Goal: Navigation & Orientation: Find specific page/section

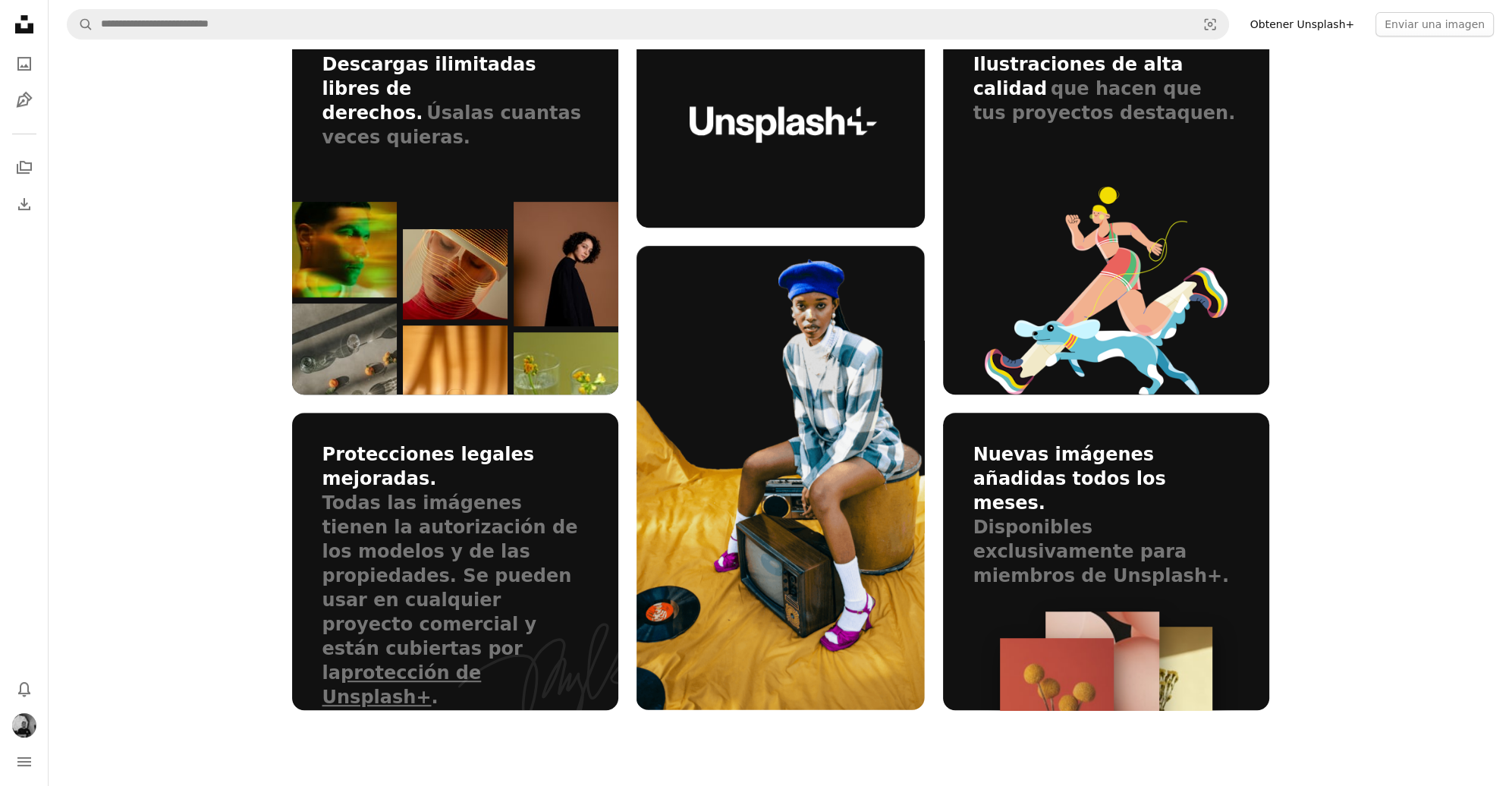
scroll to position [607, 0]
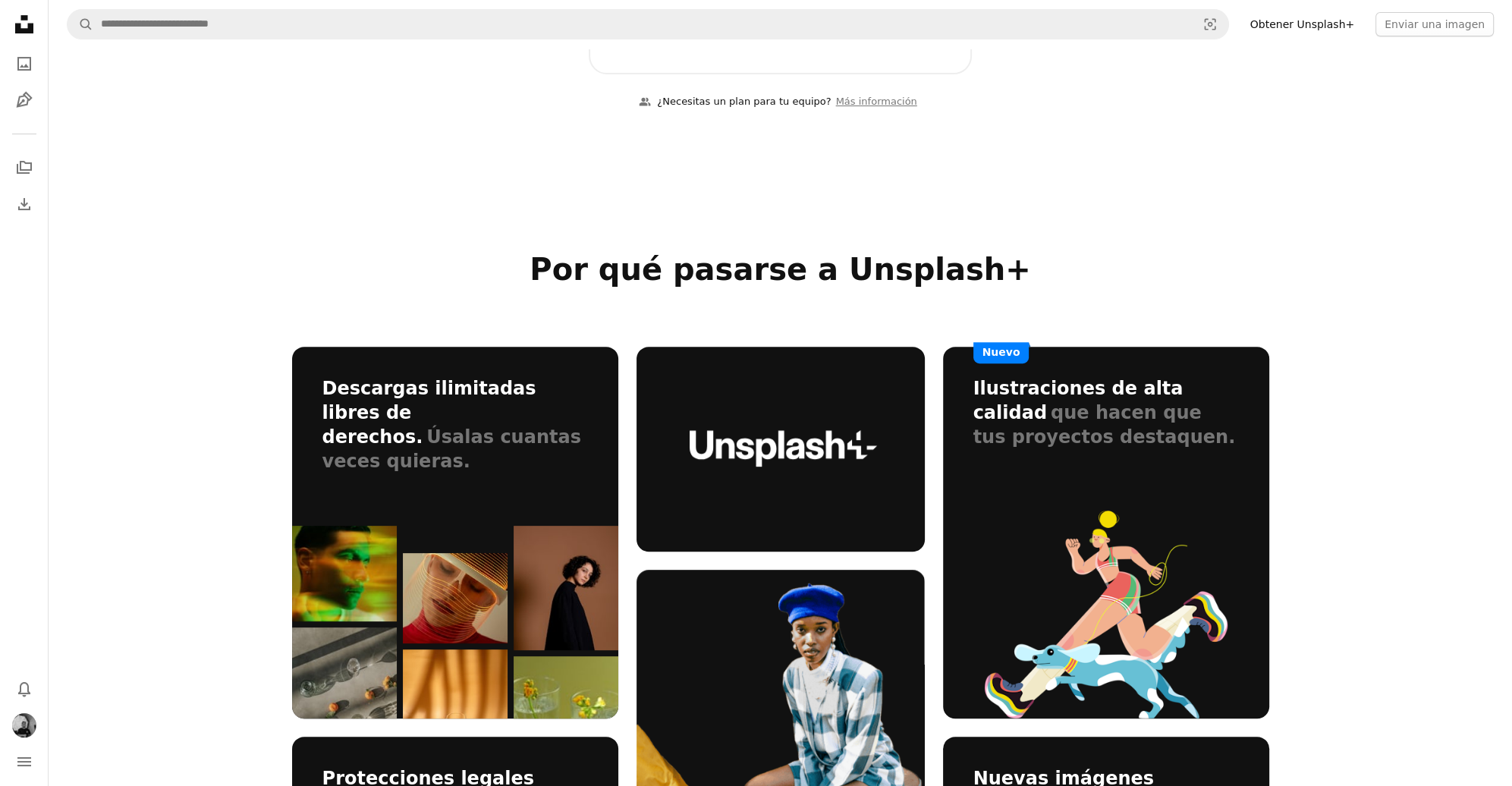
click at [19, 27] on icon at bounding box center [25, 25] width 19 height 19
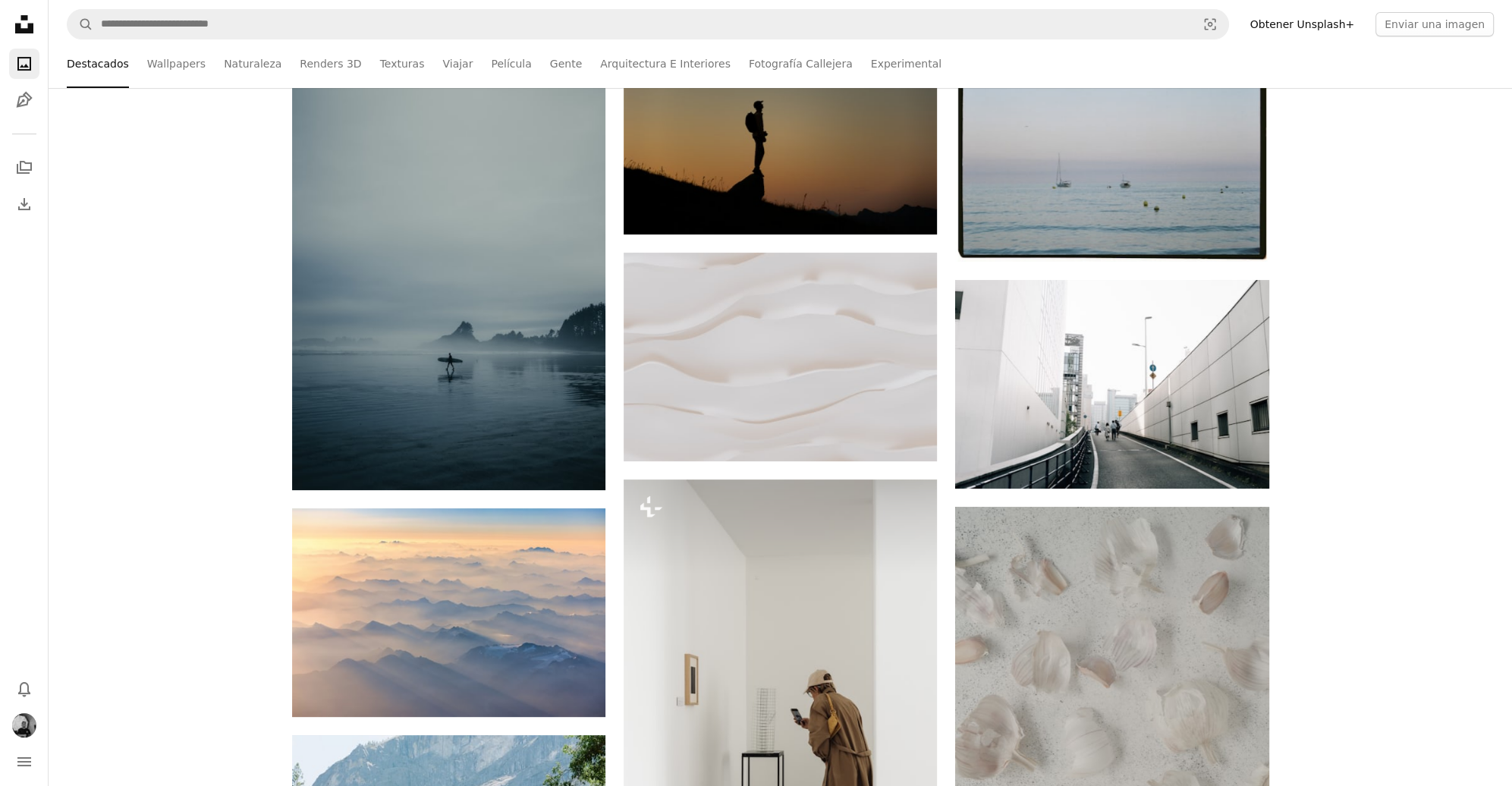
scroll to position [0, 0]
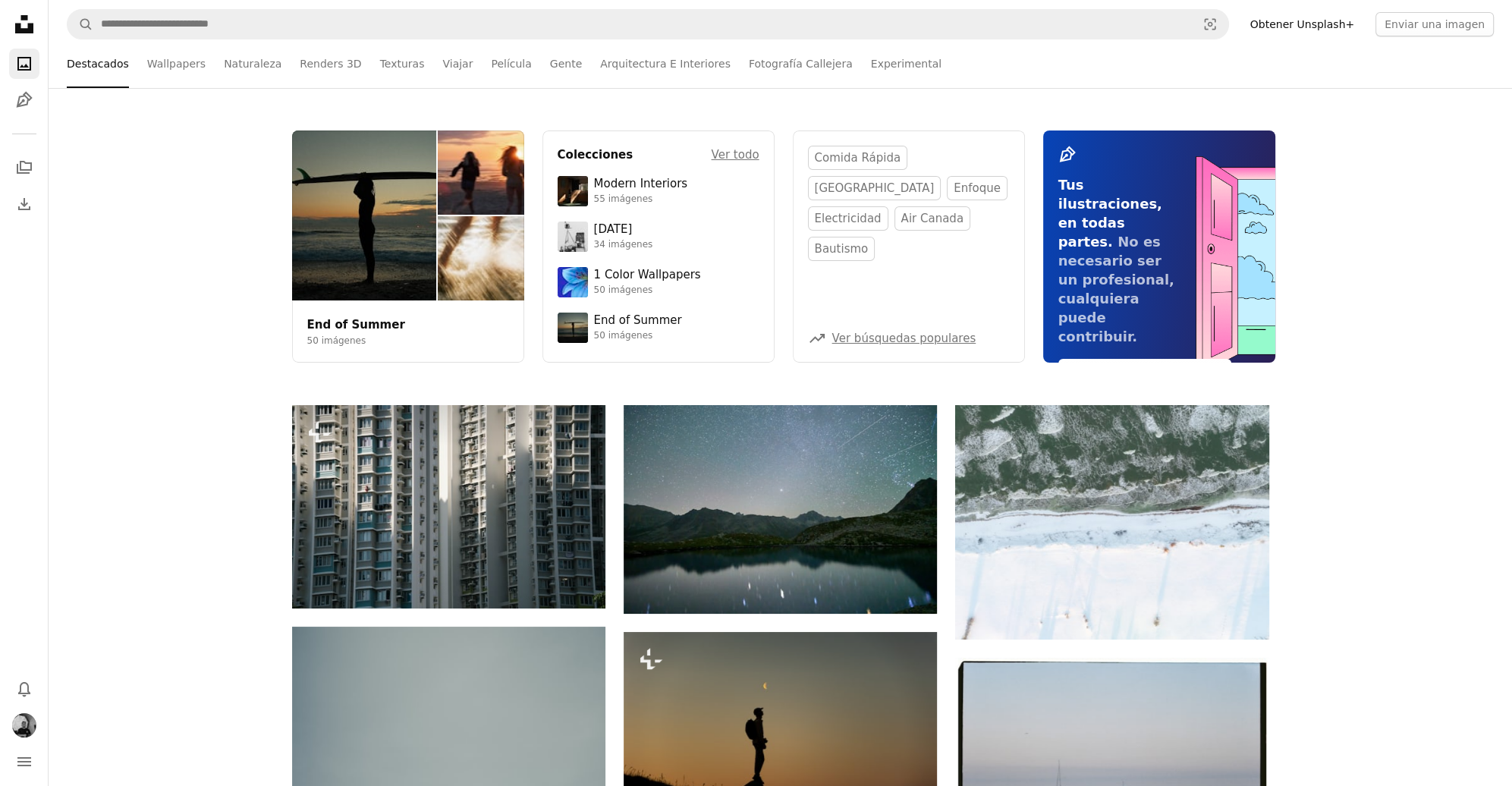
click at [23, 27] on icon "Unsplash logo Página de inicio de Unsplash" at bounding box center [25, 25] width 30 height 30
click at [8, 768] on nav "Unsplash logo Página de inicio de Unsplash A photo Pen Tool A stack of folders …" at bounding box center [24, 393] width 48 height 786
click at [15, 762] on icon "navigation menu" at bounding box center [25, 762] width 19 height 19
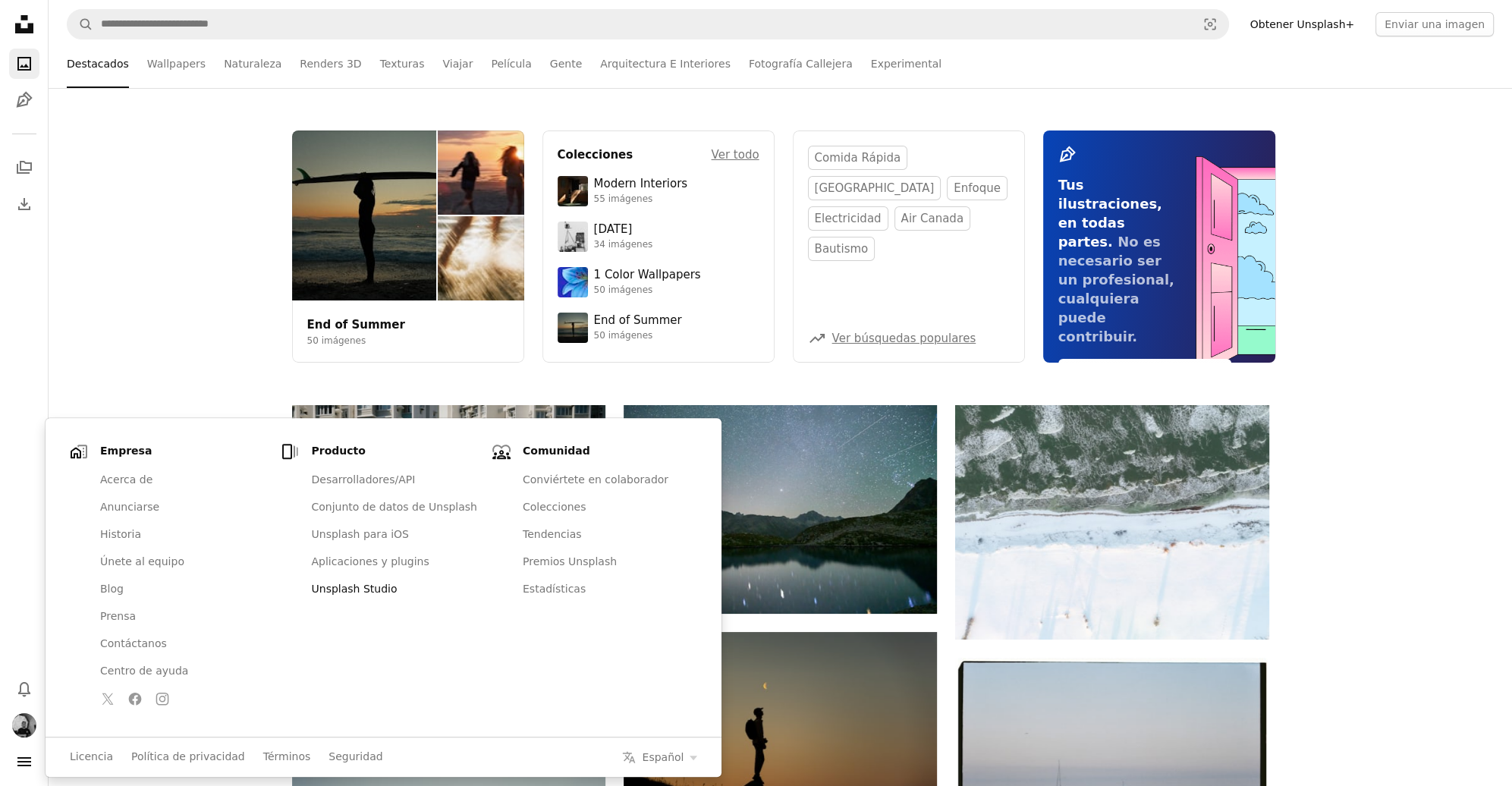
click at [323, 586] on link "Unsplash Studio" at bounding box center [394, 590] width 184 height 27
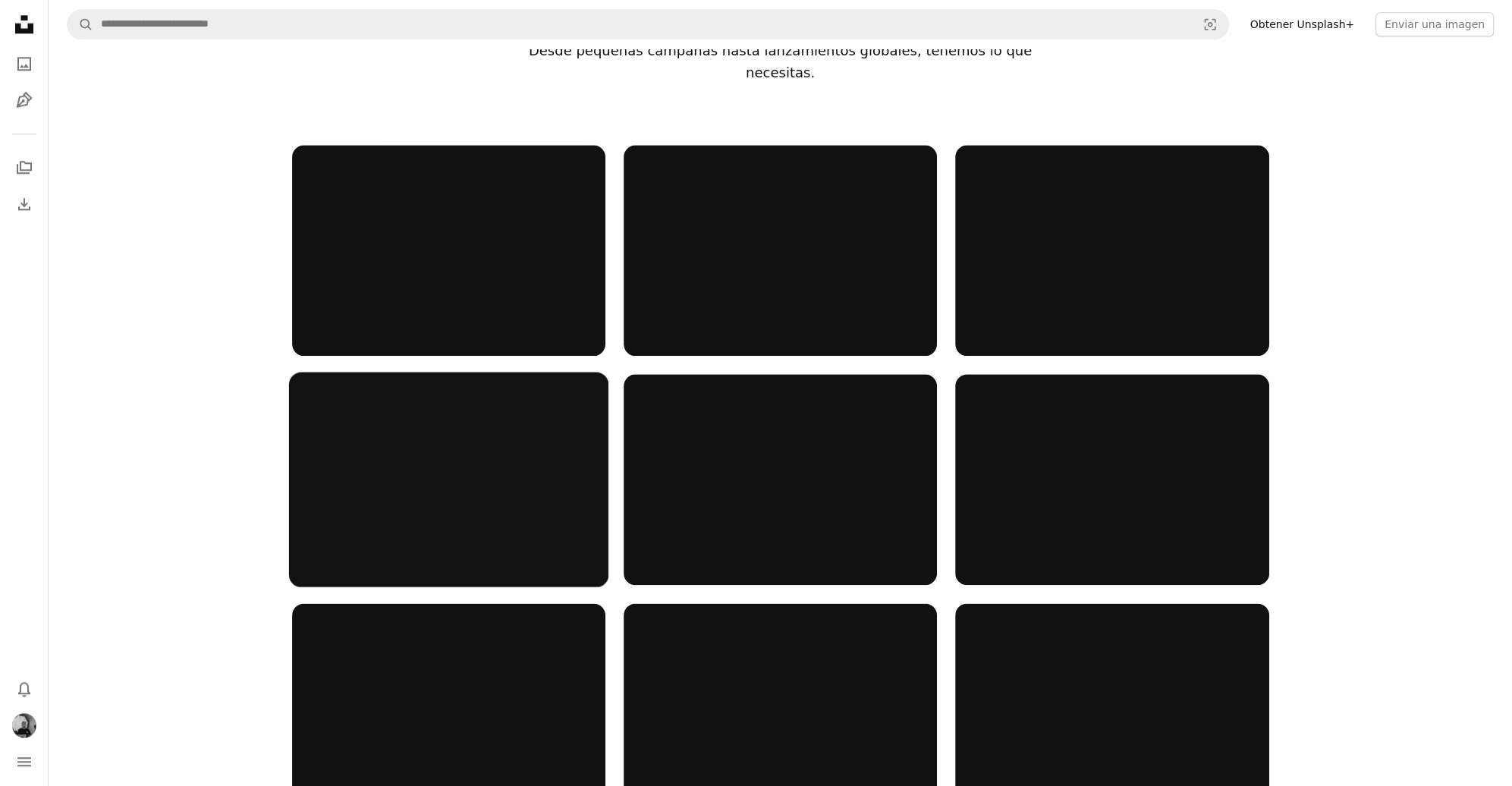
scroll to position [2353, 0]
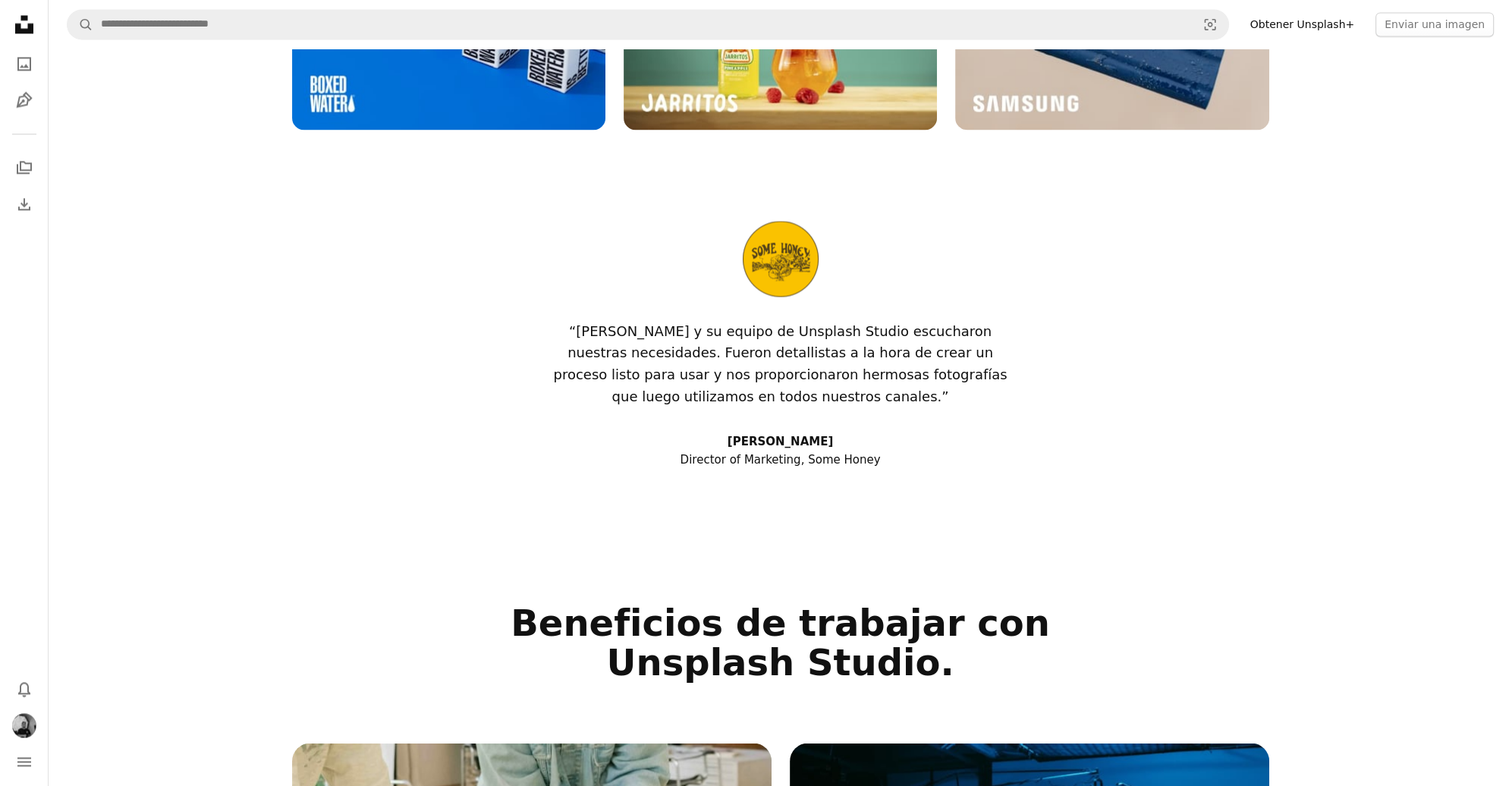
type input "**********"
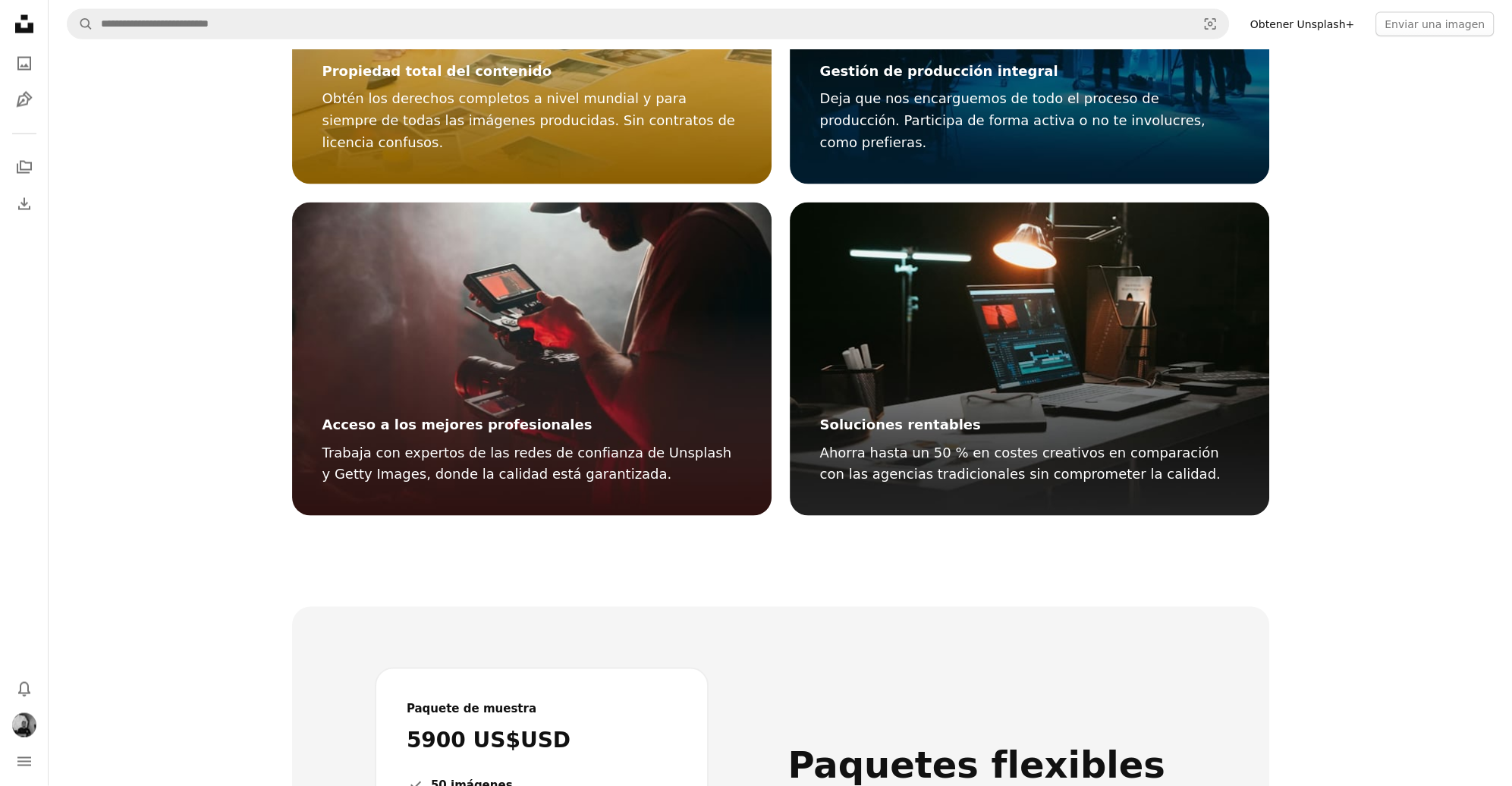
scroll to position [3946, 0]
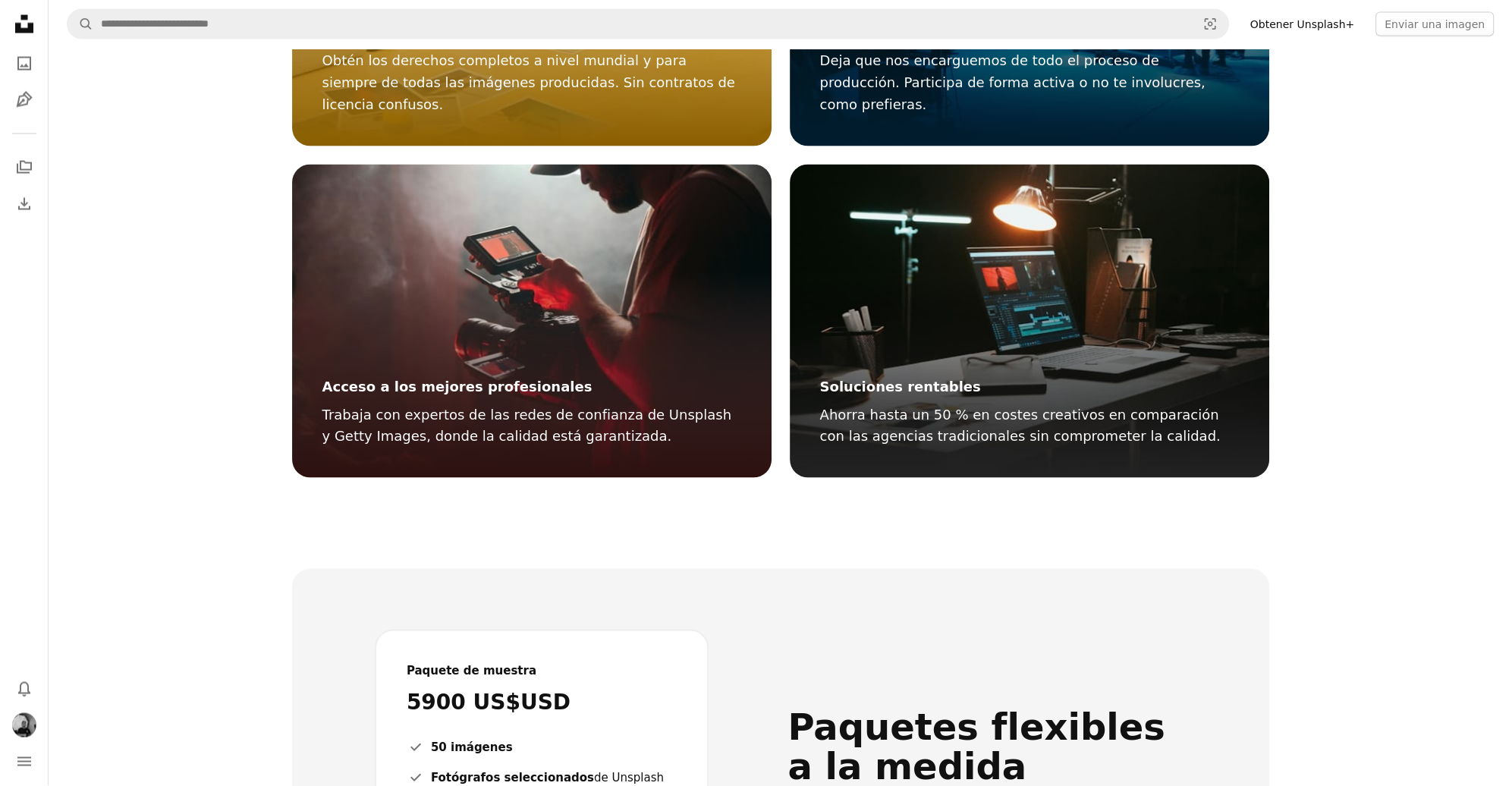
type input "**********"
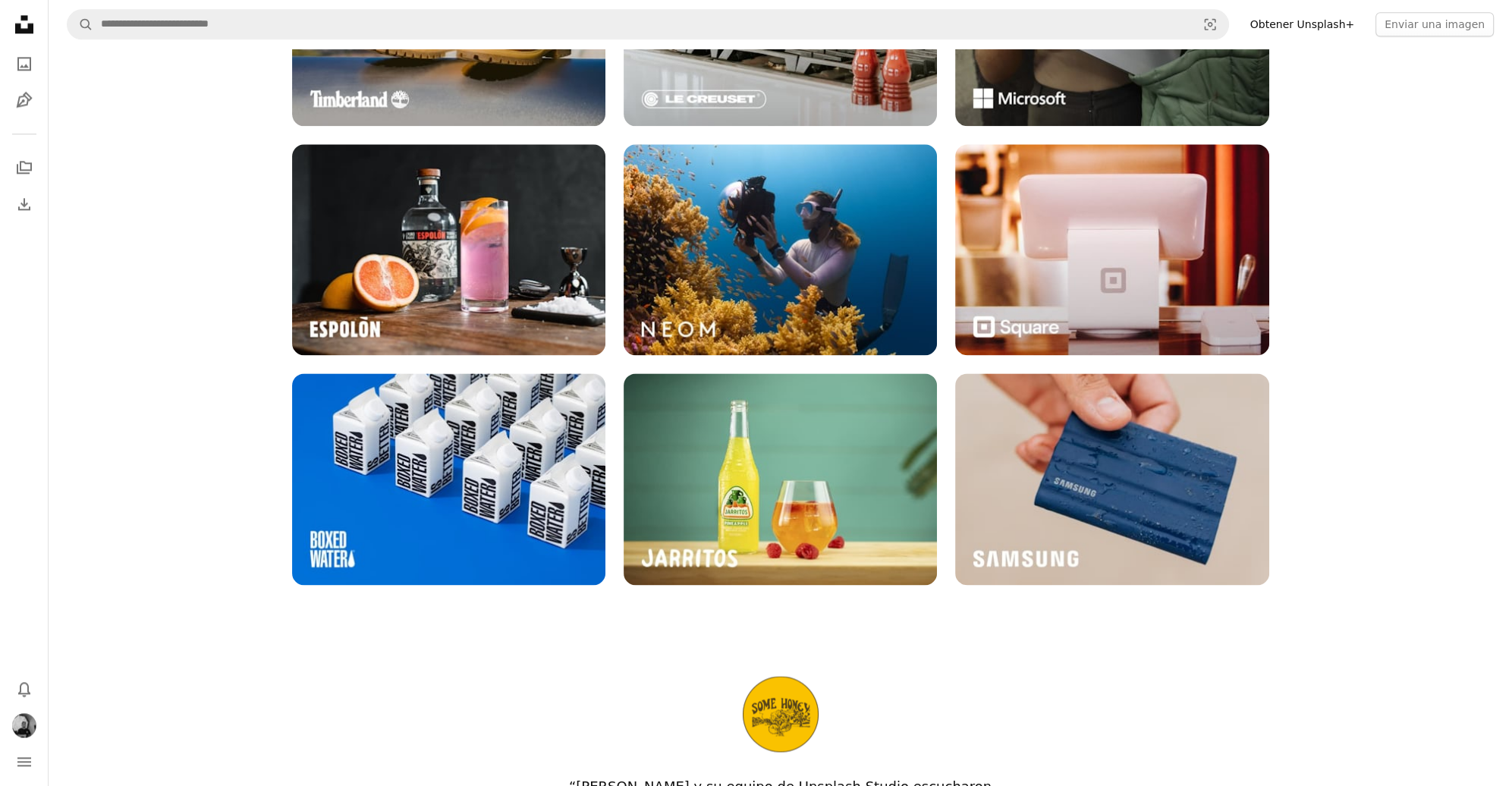
scroll to position [1821, 0]
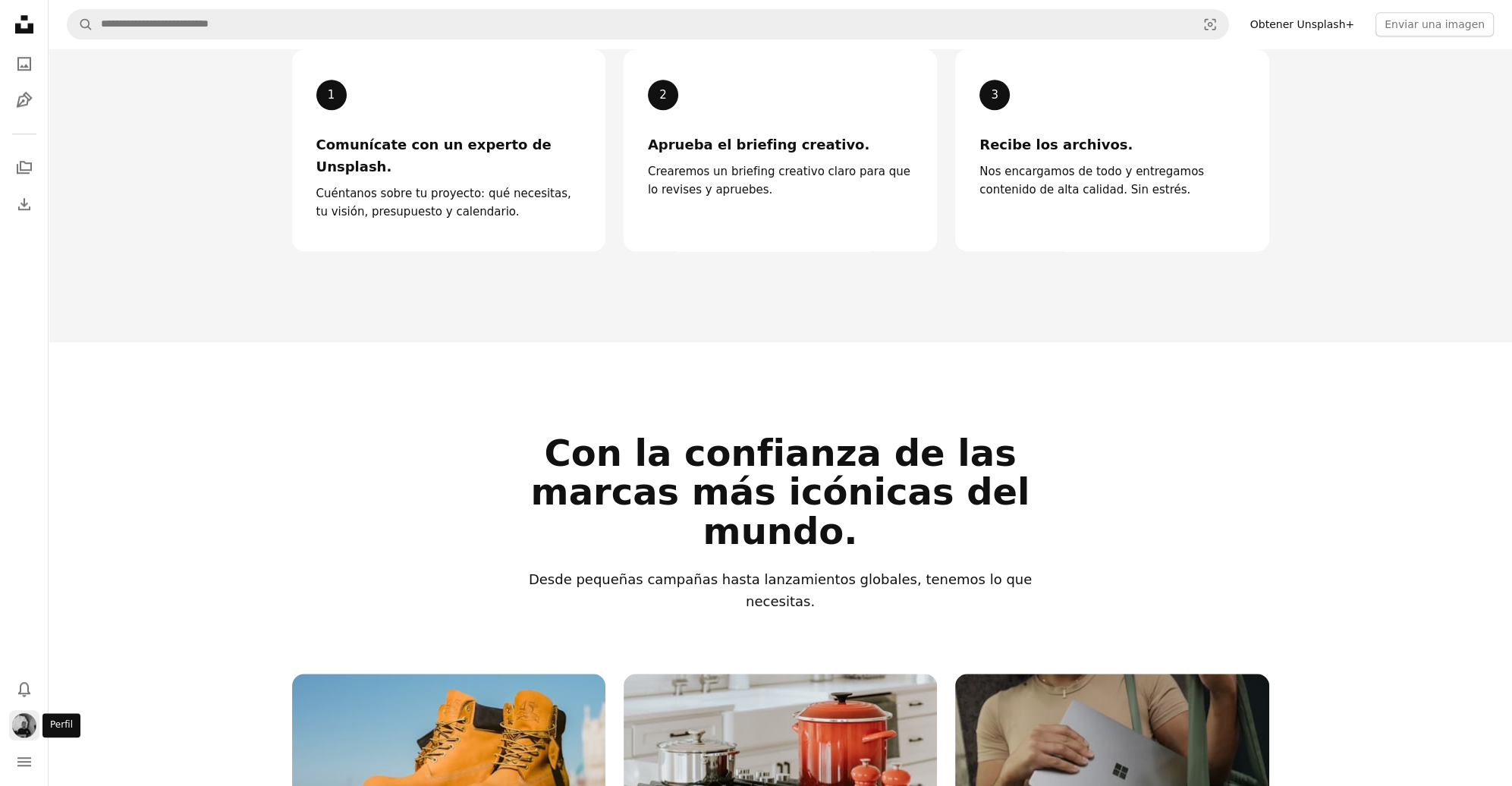
click at [22, 735] on img "Perfil" at bounding box center [24, 725] width 25 height 25
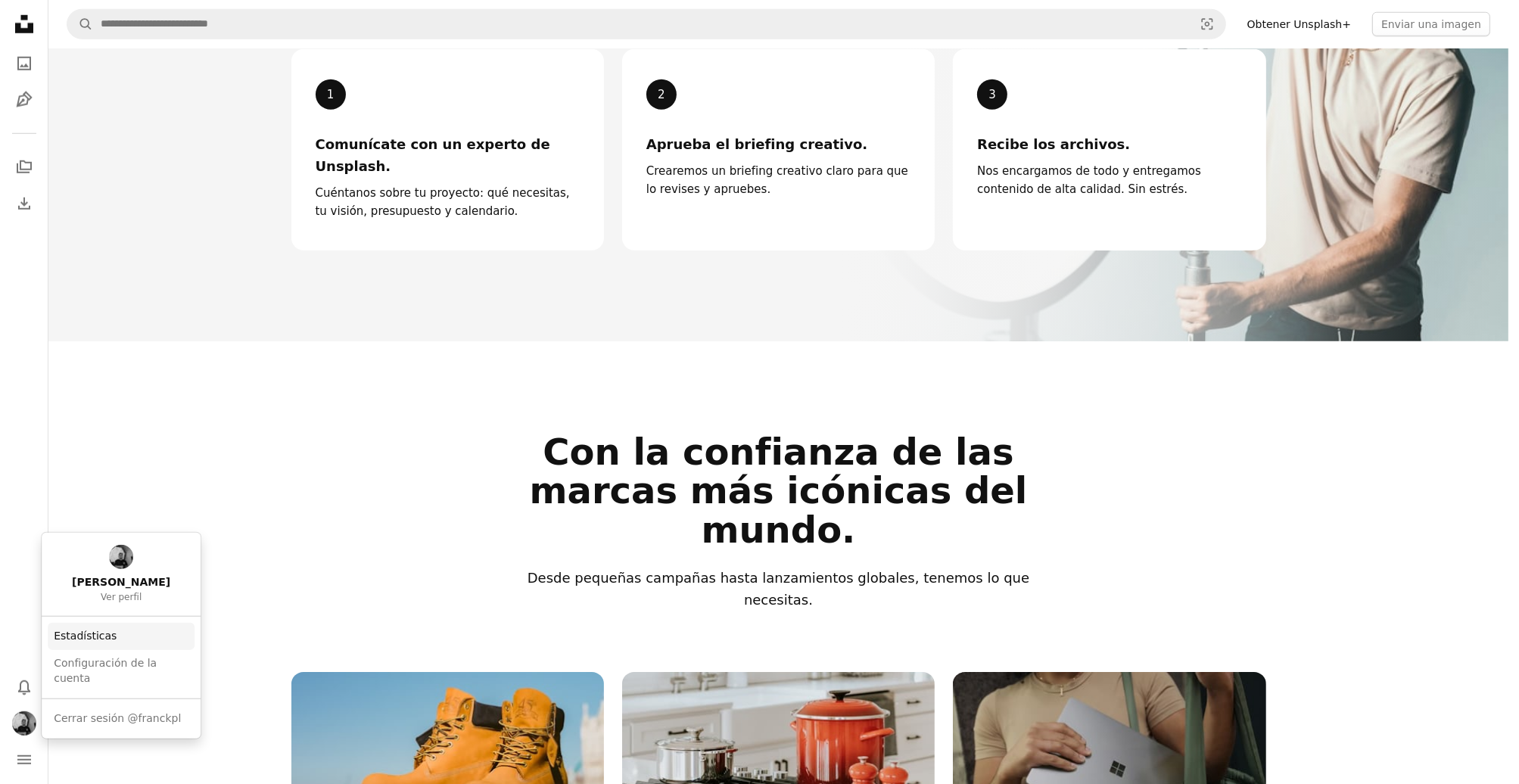
click at [105, 647] on link "Estadísticas" at bounding box center [121, 636] width 147 height 27
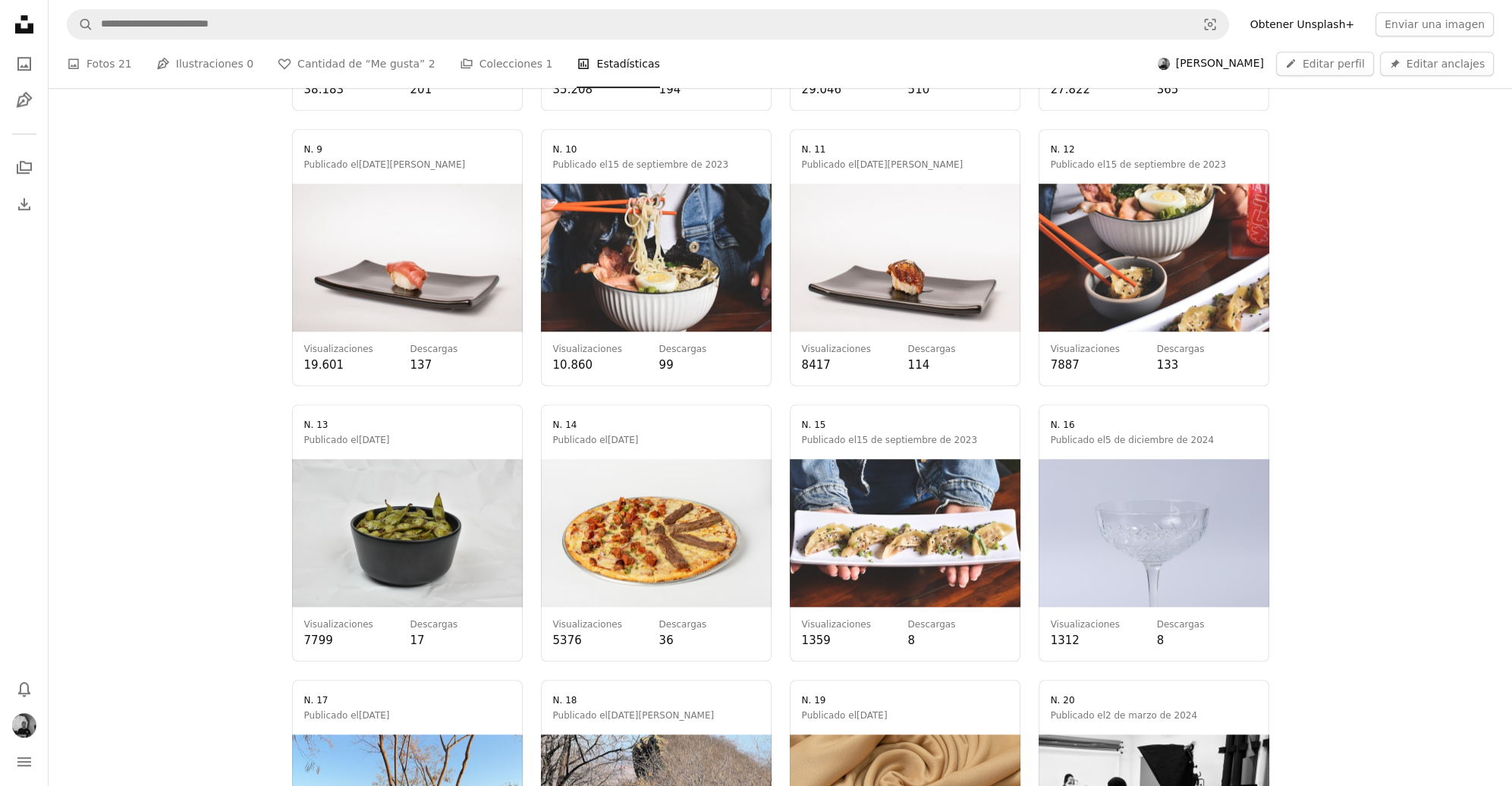
scroll to position [1138, 0]
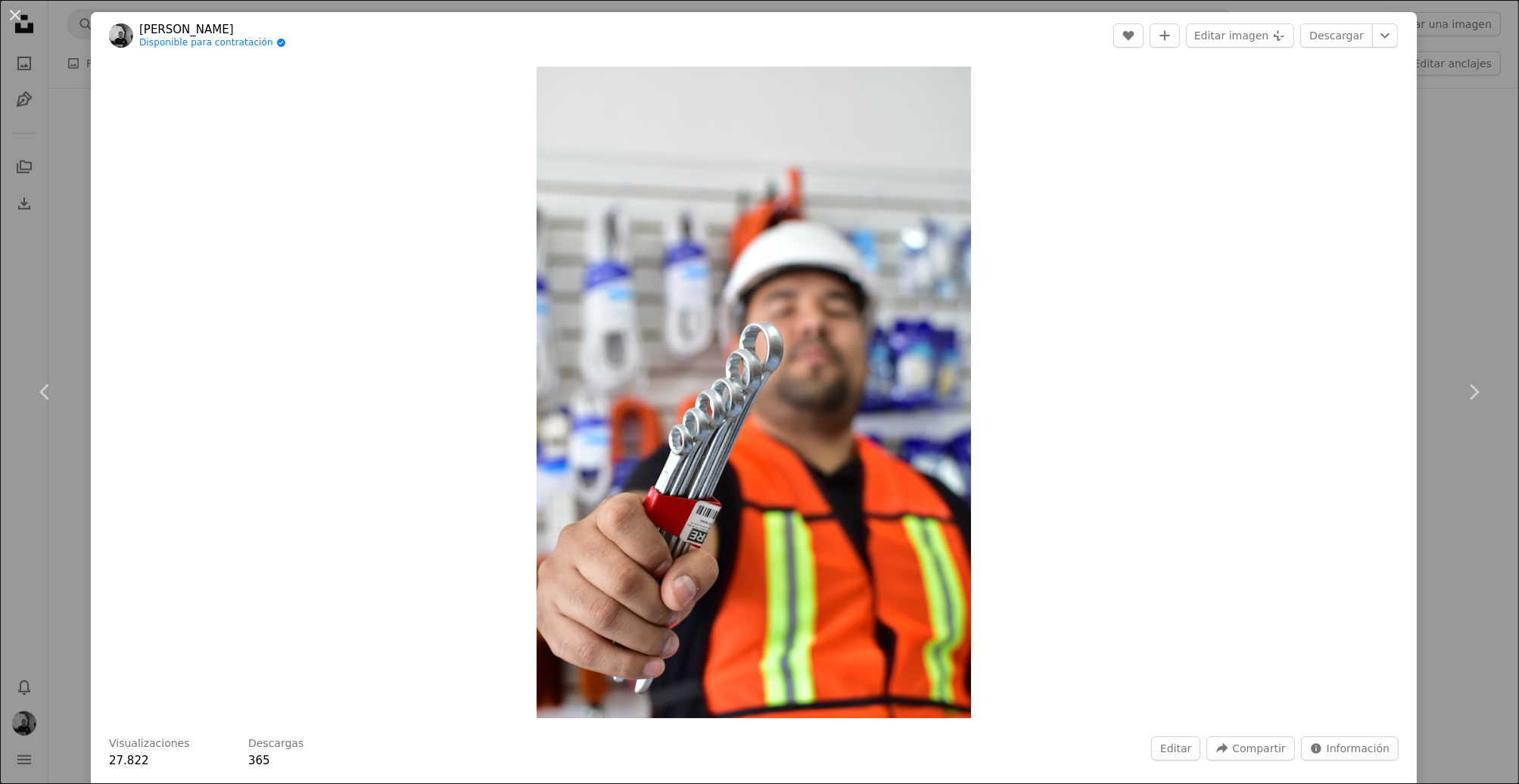
click at [1462, 233] on div "An X shape Chevron left Chevron right [PERSON_NAME] Disponible para contratació…" at bounding box center [760, 392] width 1519 height 784
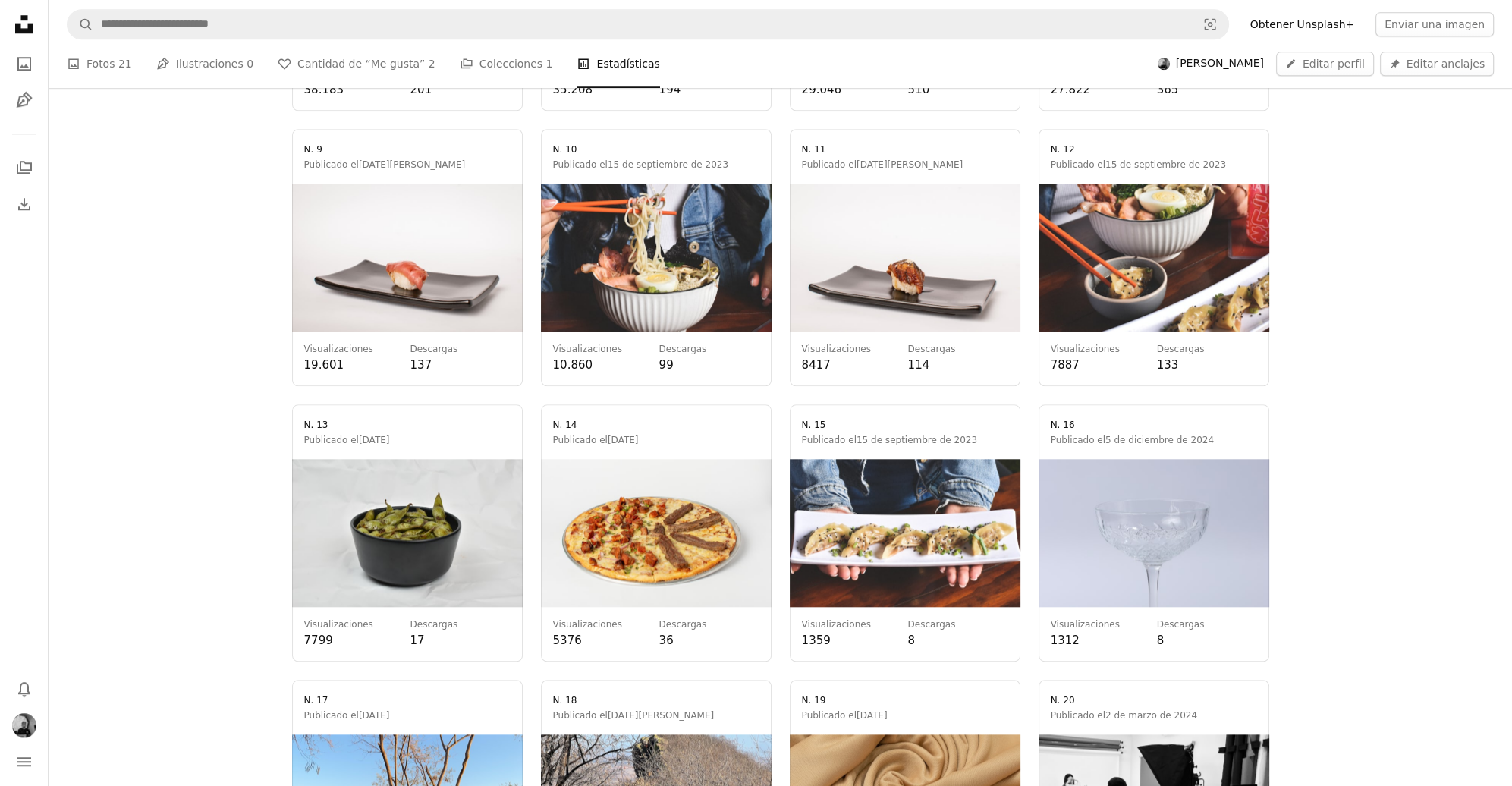
scroll to position [987, 0]
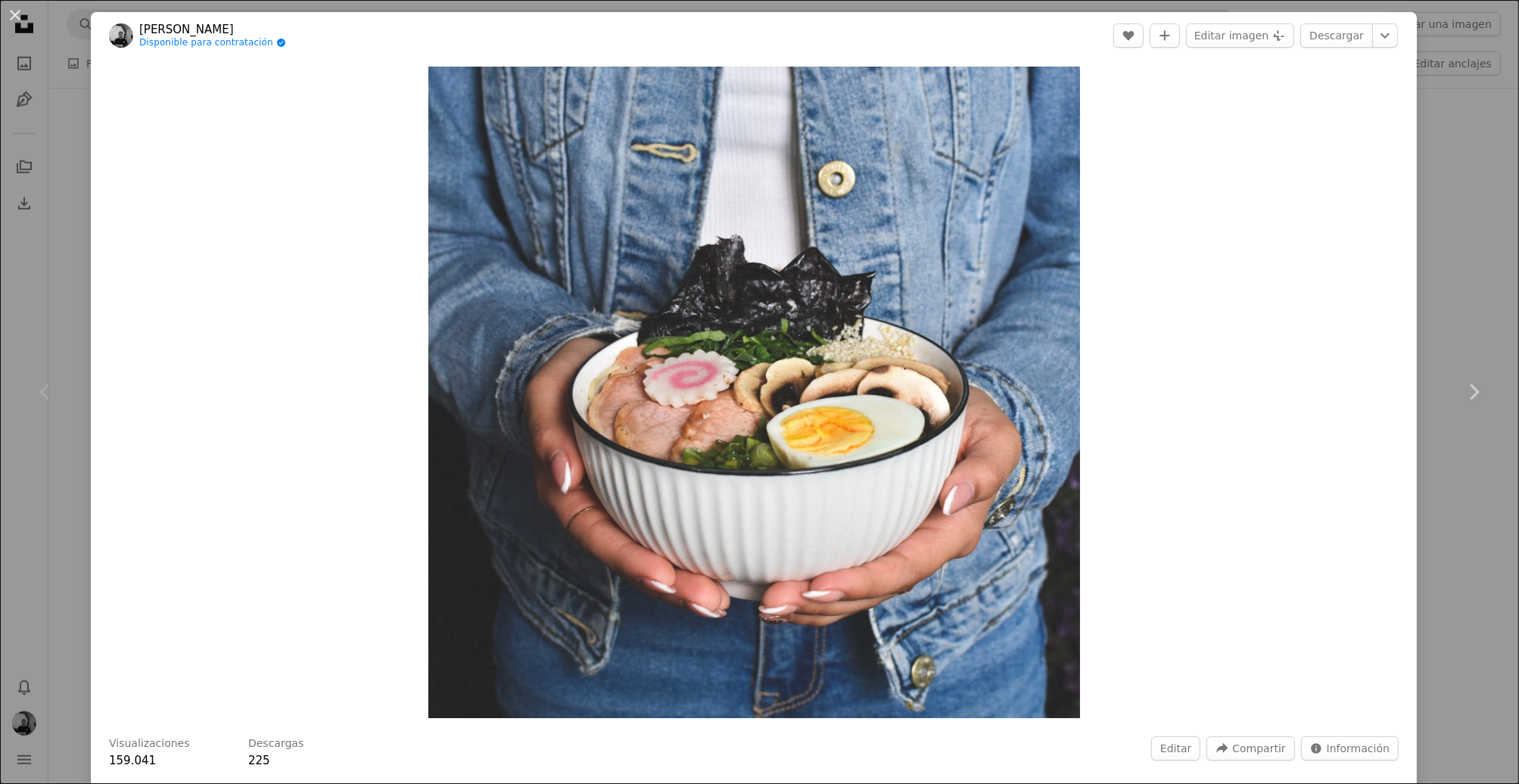
click at [1472, 279] on div "An X shape Chevron left Chevron right [PERSON_NAME] Disponible para contratació…" at bounding box center [760, 392] width 1519 height 784
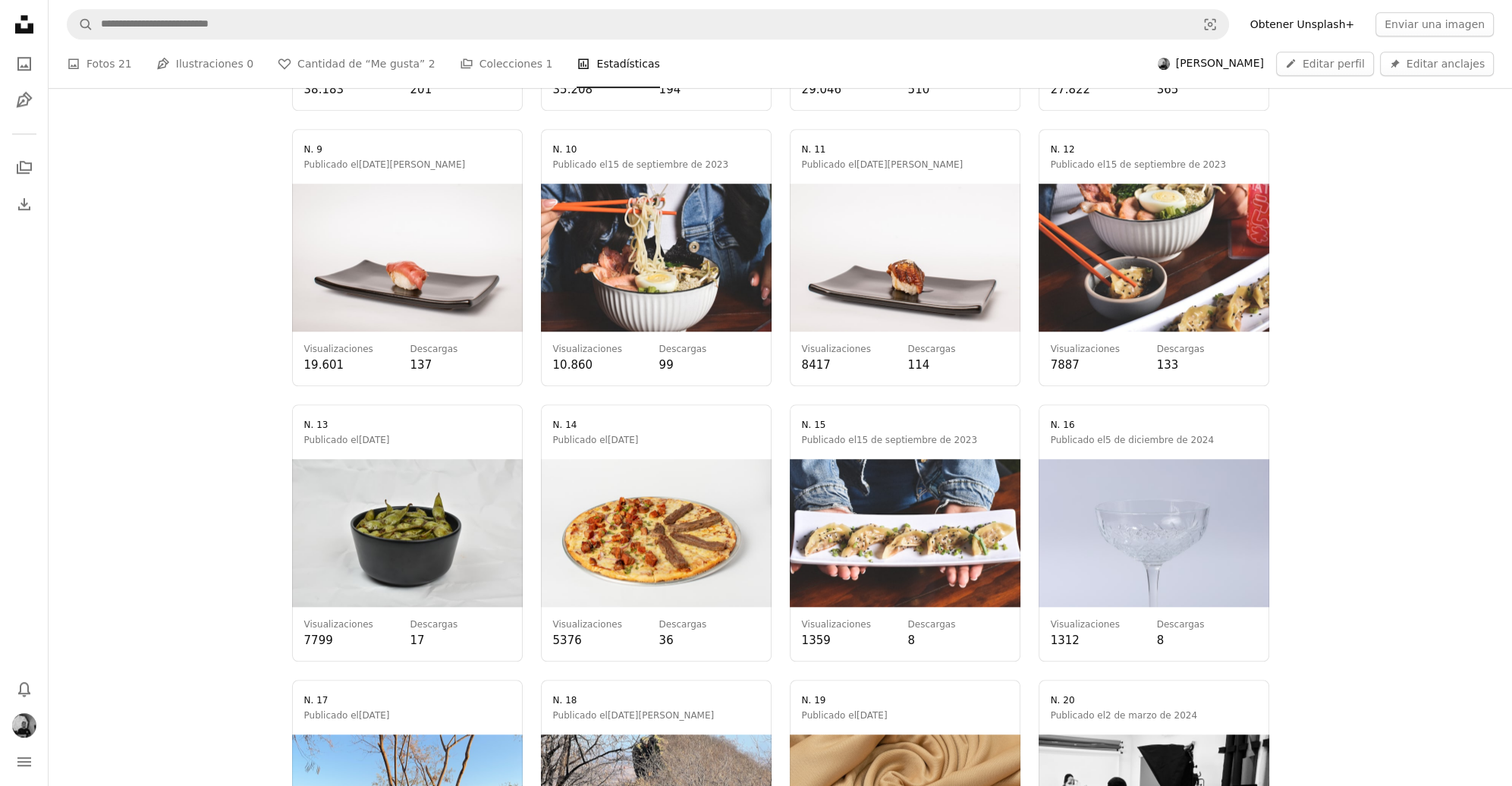
scroll to position [1290, 0]
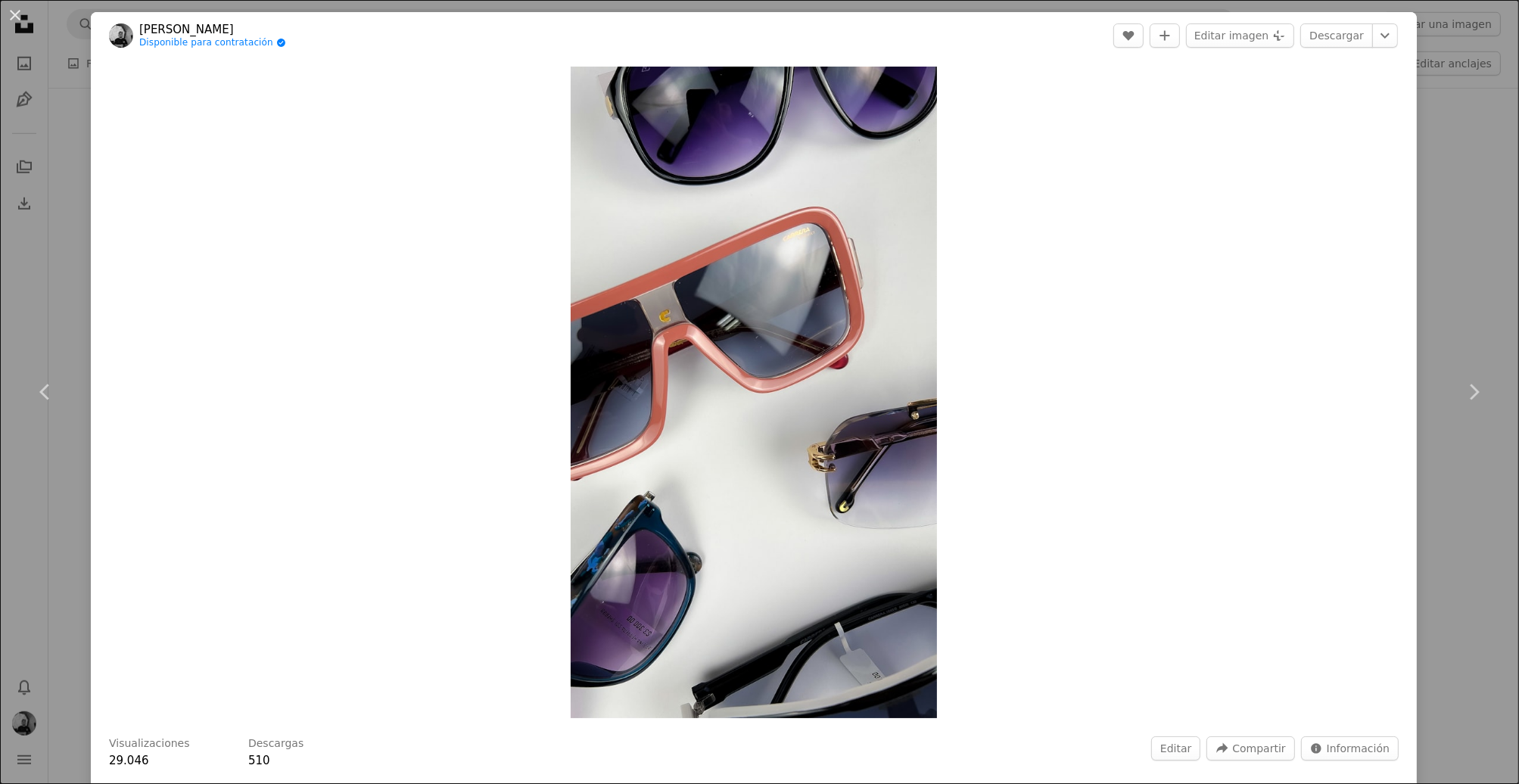
click at [92, 166] on div "Zoom in" at bounding box center [754, 392] width 1326 height 667
click at [81, 178] on div "An X shape Chevron left Chevron right [PERSON_NAME] Disponible para contratació…" at bounding box center [760, 392] width 1519 height 784
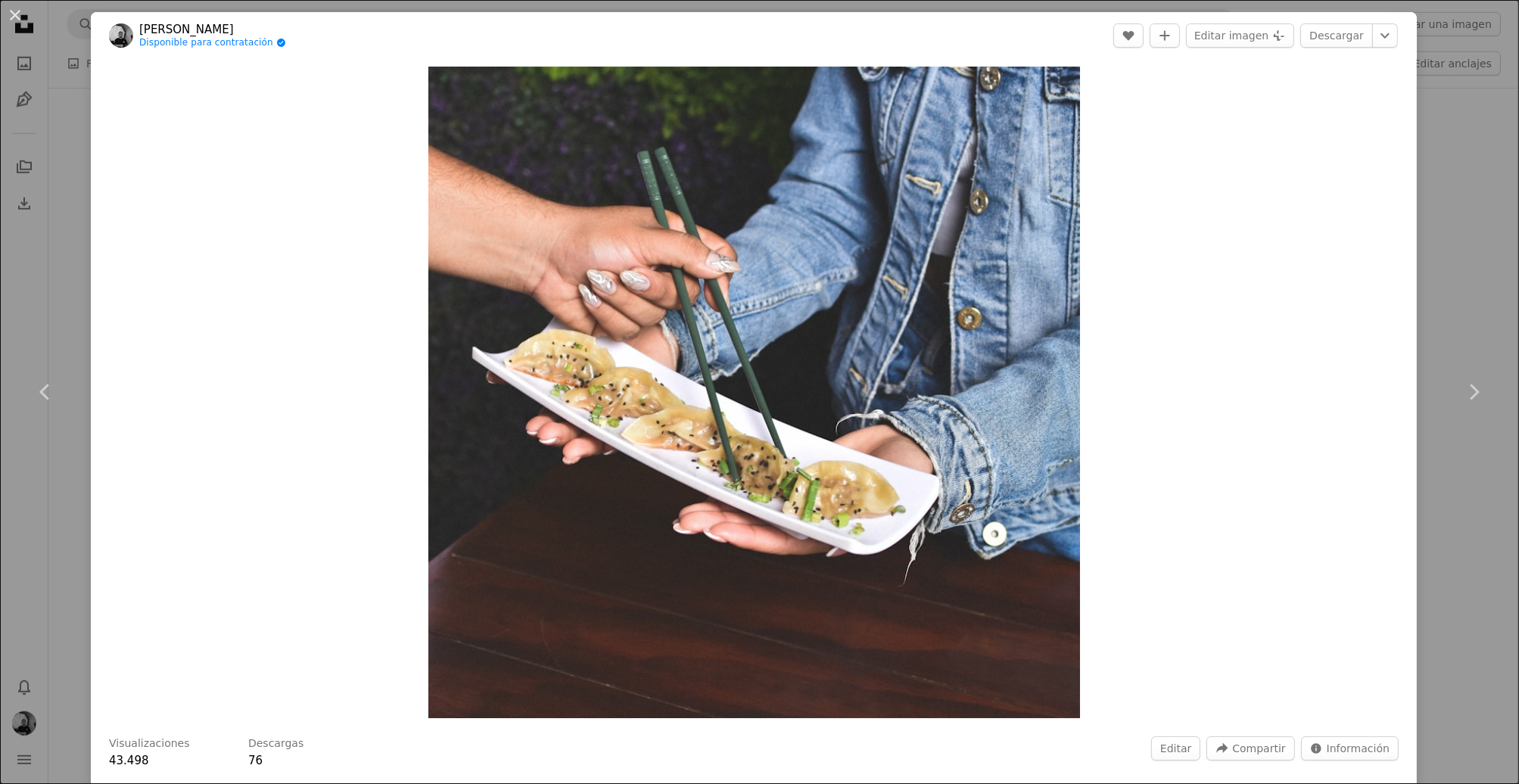
click at [1477, 274] on div "An X shape Chevron left Chevron right [PERSON_NAME] Disponible para contratació…" at bounding box center [760, 392] width 1519 height 784
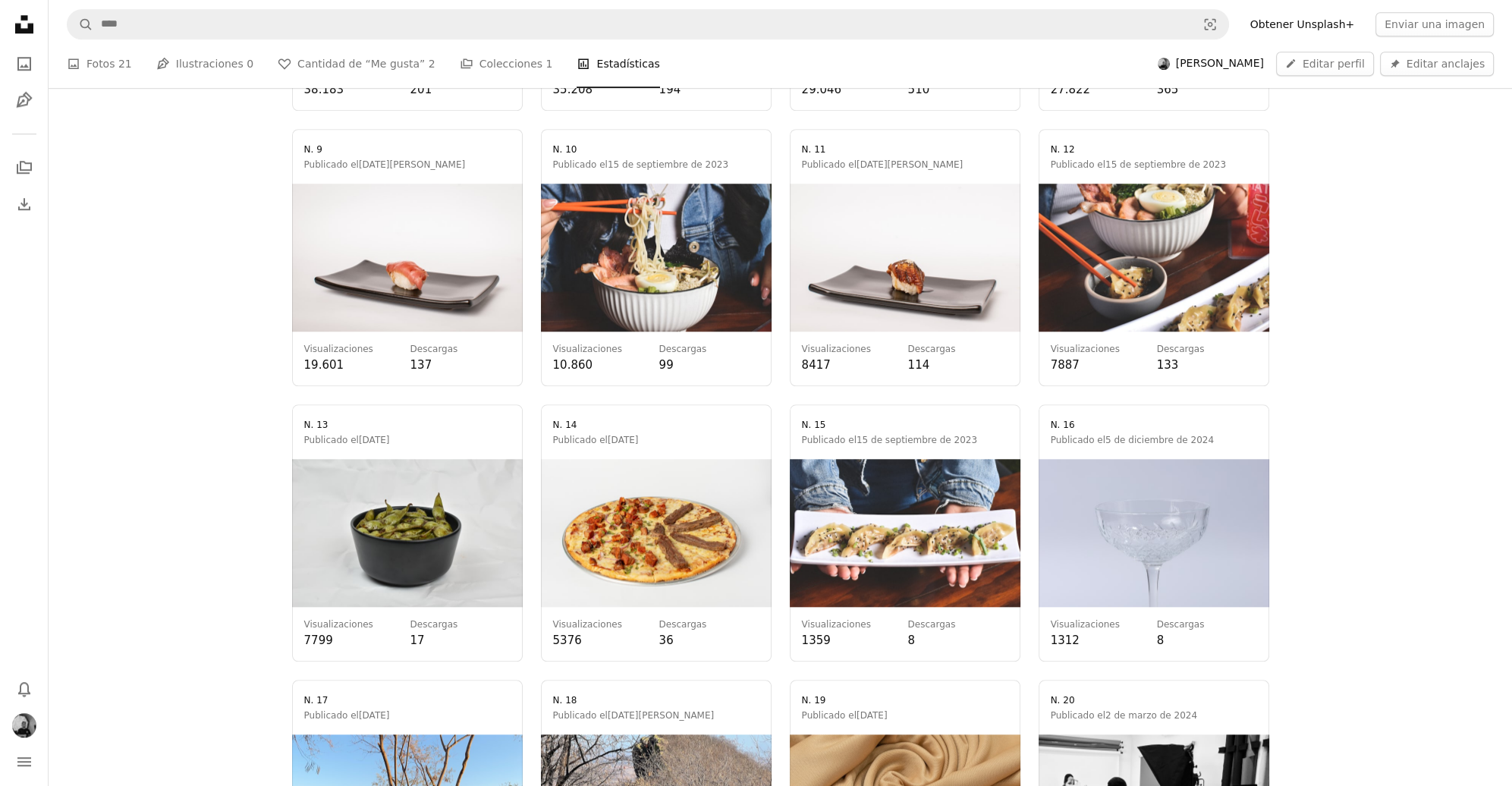
scroll to position [1746, 0]
click at [665, 627] on link at bounding box center [656, 534] width 230 height 257
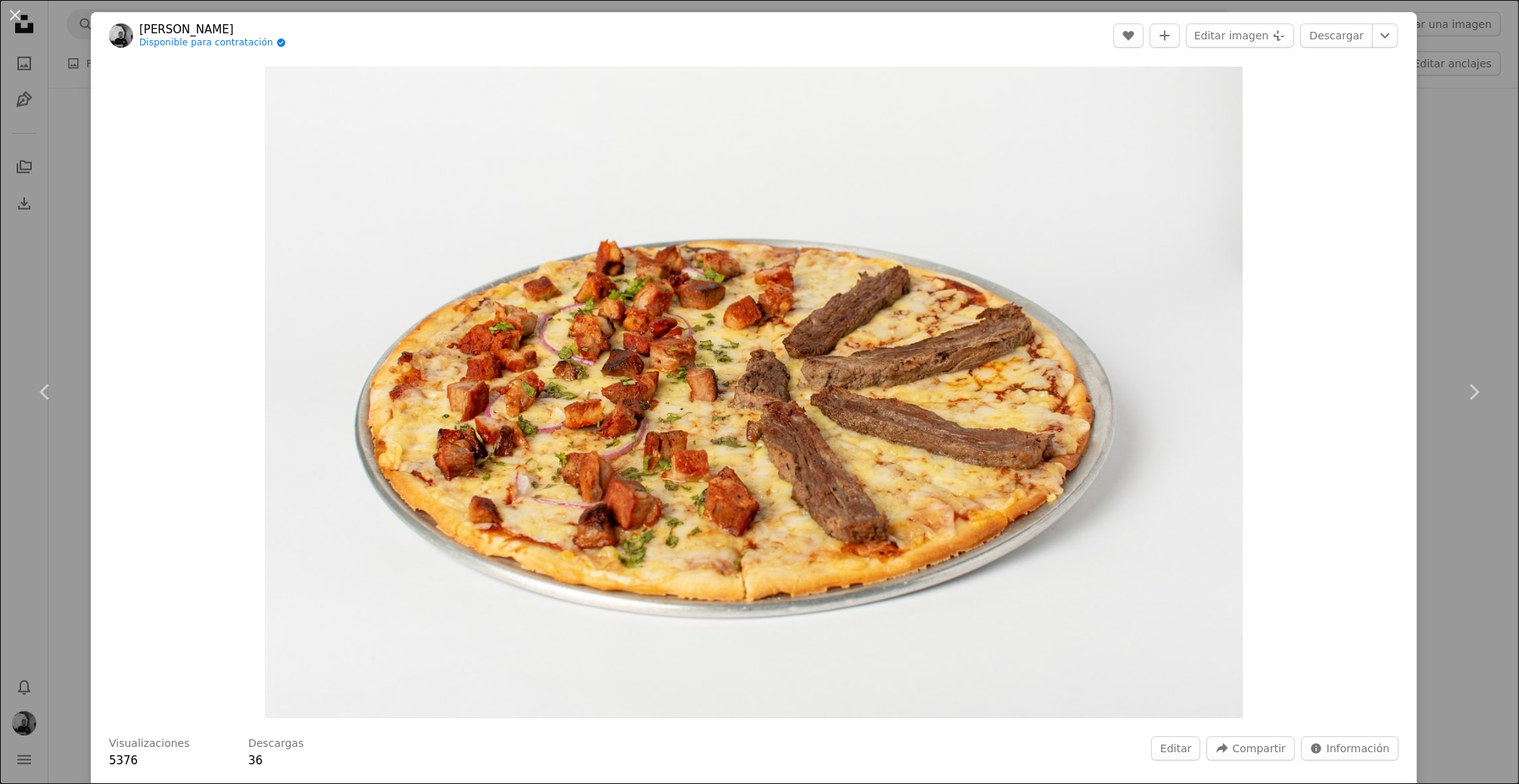
click at [1490, 261] on div "An X shape Chevron left Chevron right [PERSON_NAME] Disponible para contratació…" at bounding box center [760, 392] width 1519 height 784
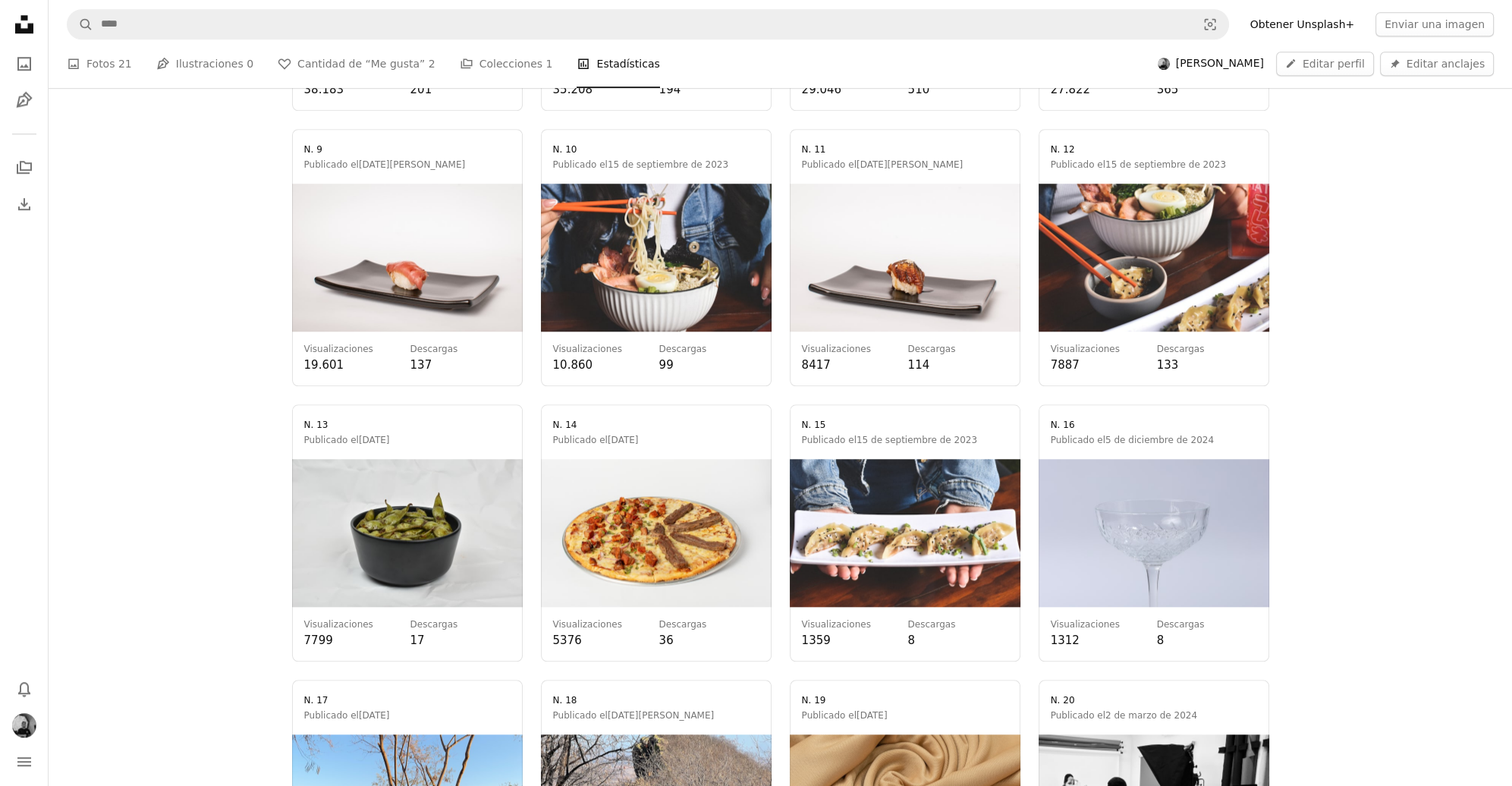
scroll to position [1366, 0]
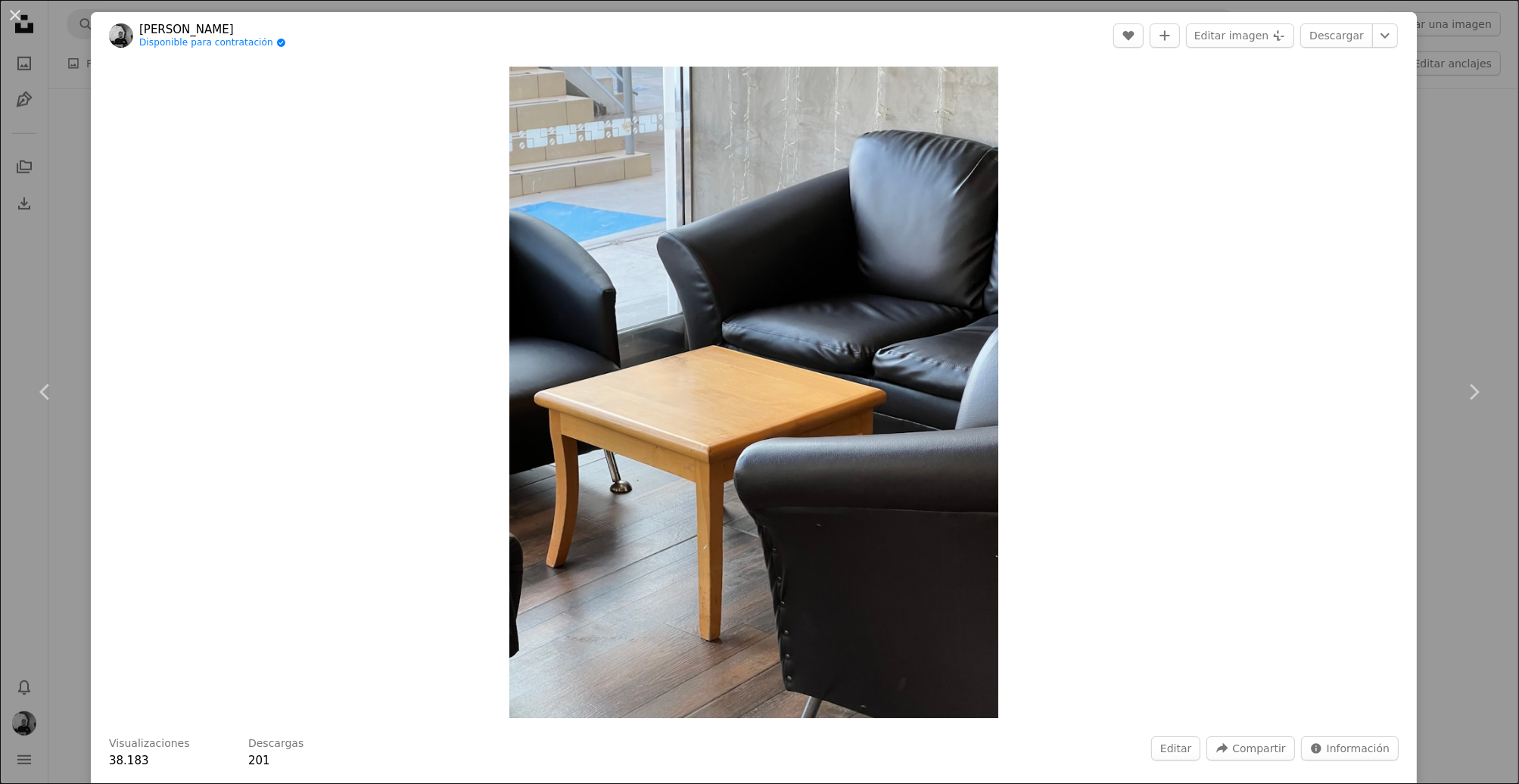
click at [1429, 159] on div "An X shape Chevron left Chevron right [PERSON_NAME] Disponible para contratació…" at bounding box center [760, 392] width 1519 height 784
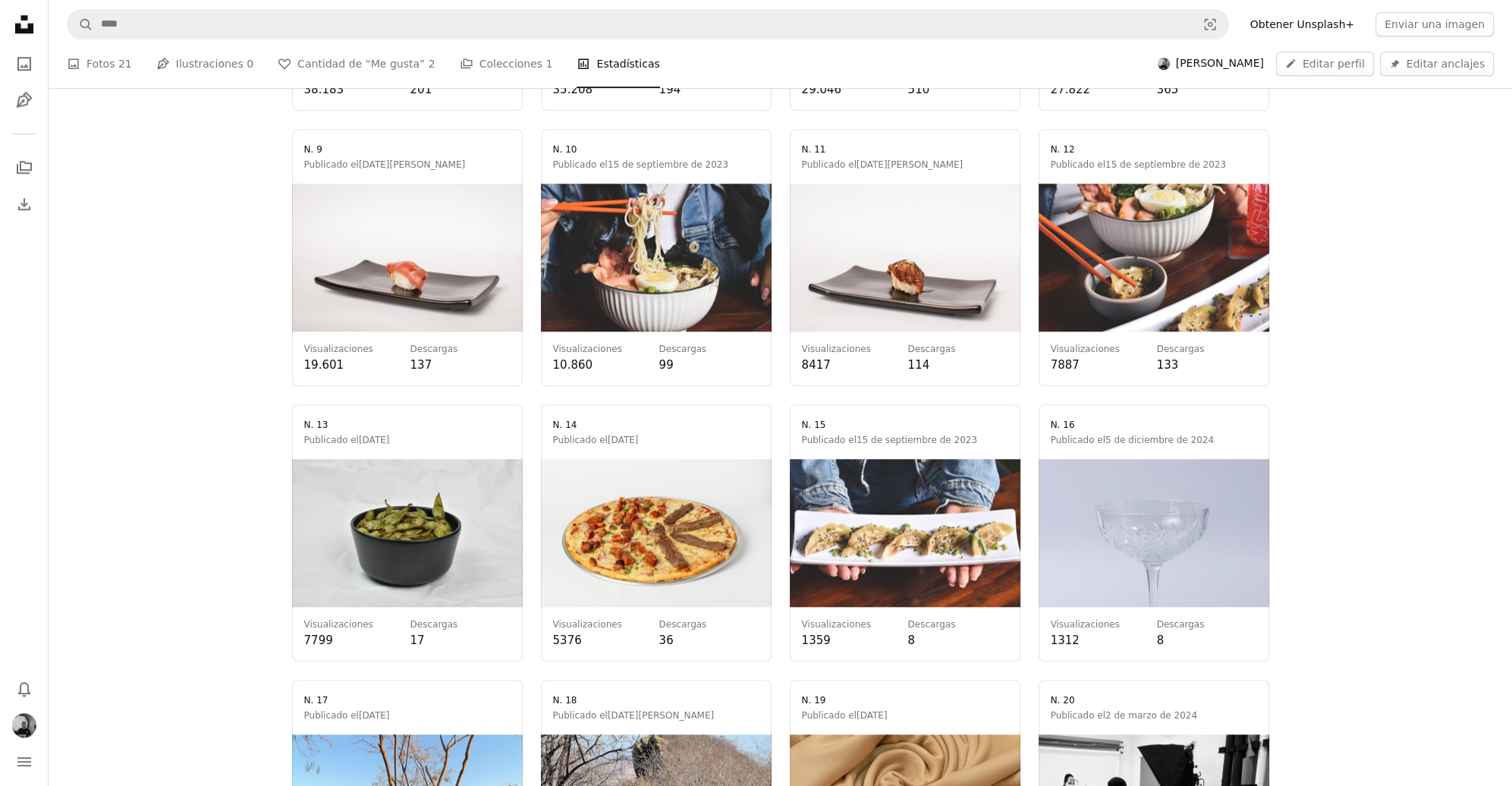
scroll to position [2428, 0]
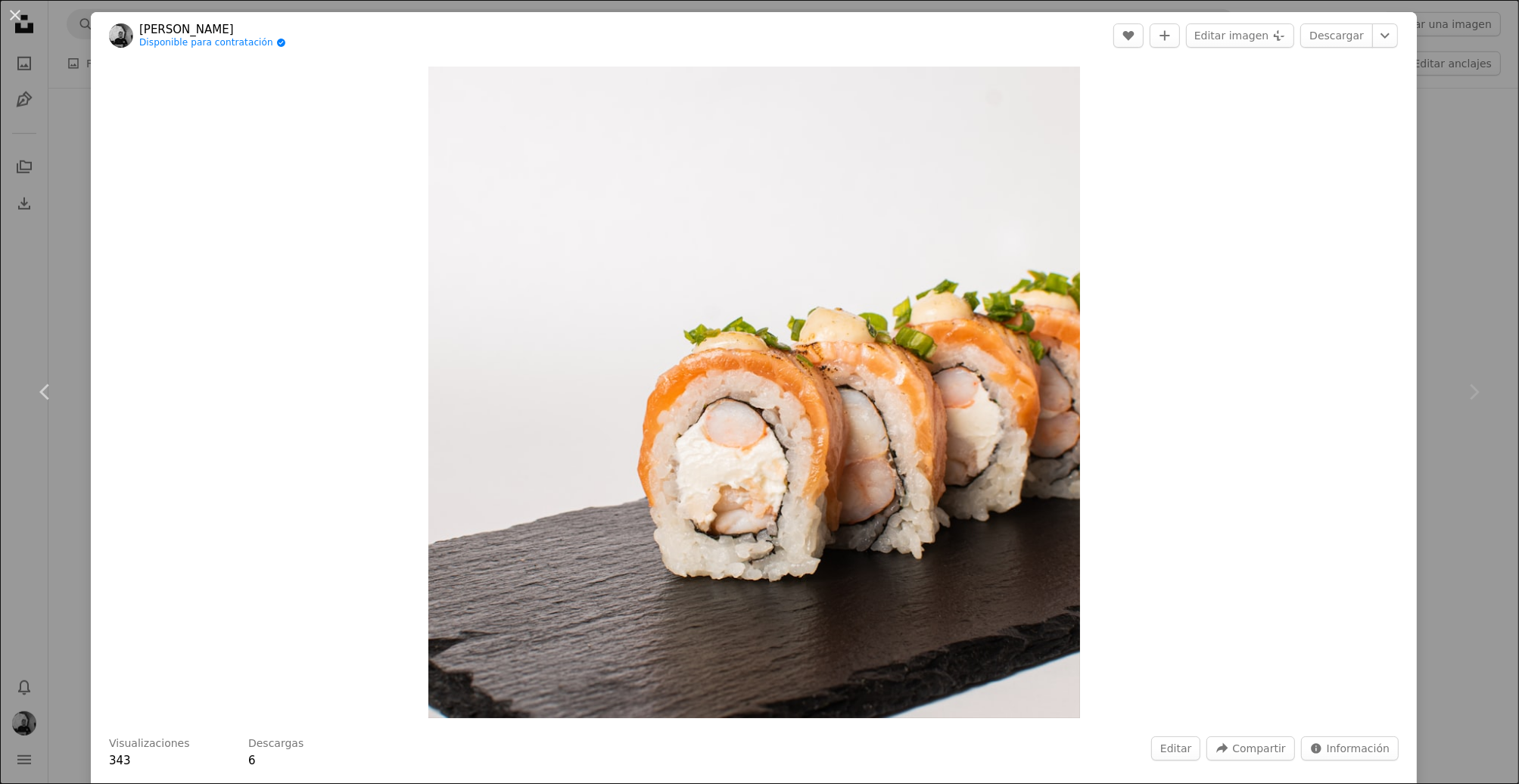
click at [1471, 297] on div "An X shape Chevron left Chevron right [PERSON_NAME] Disponible para contratació…" at bounding box center [760, 392] width 1519 height 784
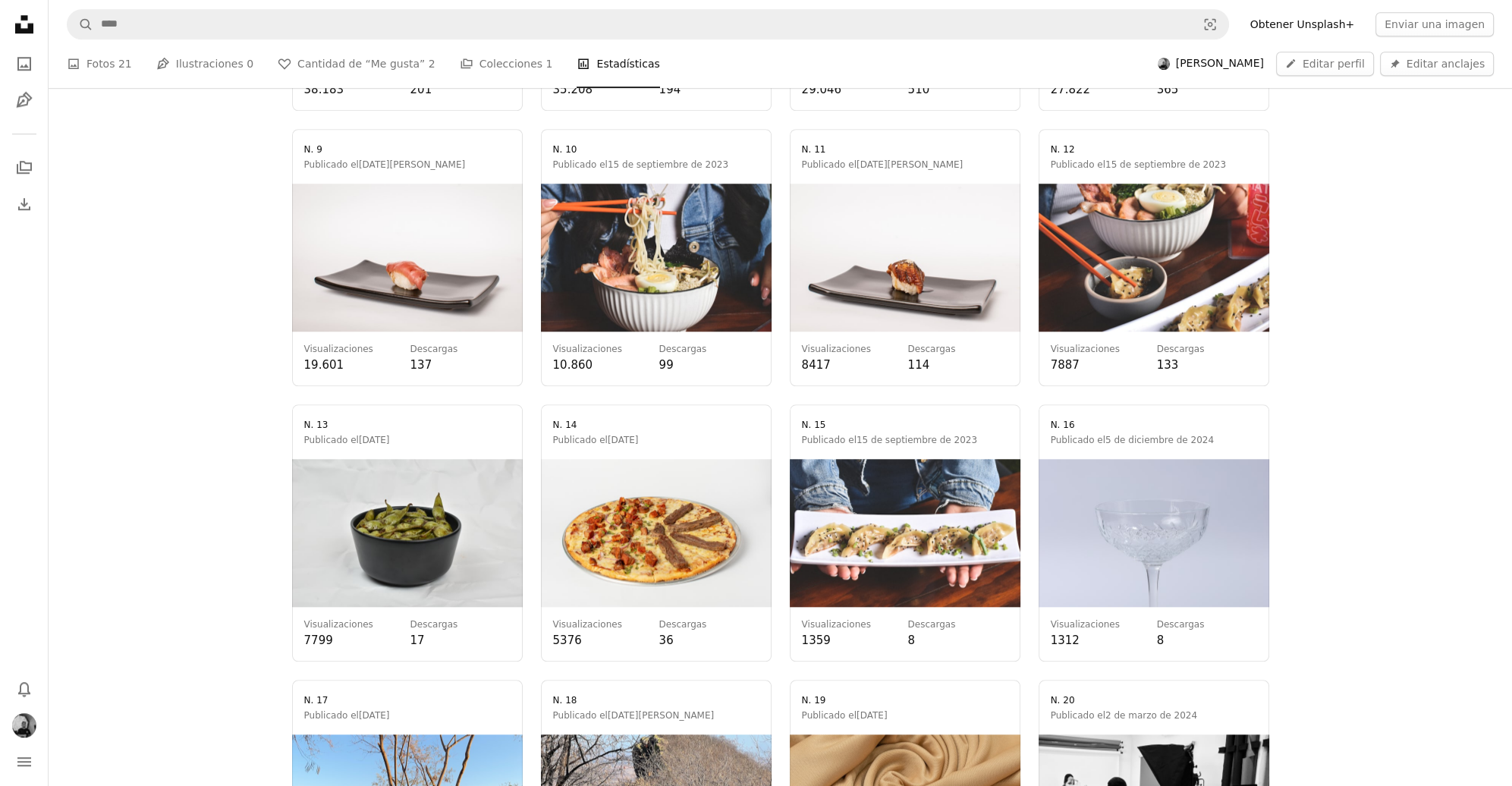
scroll to position [2277, 0]
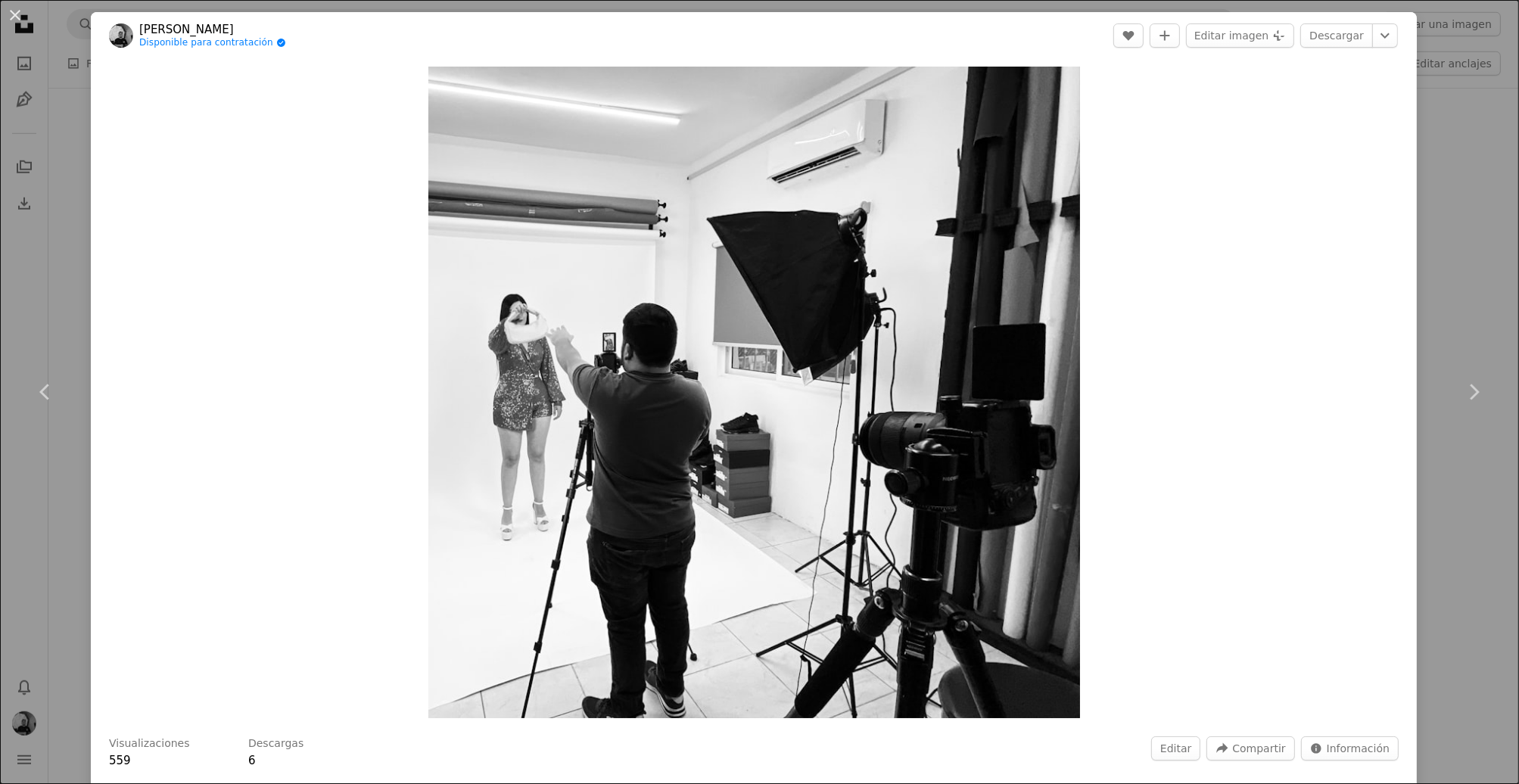
click at [1441, 305] on div "An X shape Chevron left Chevron right [PERSON_NAME] Disponible para contratació…" at bounding box center [760, 392] width 1519 height 784
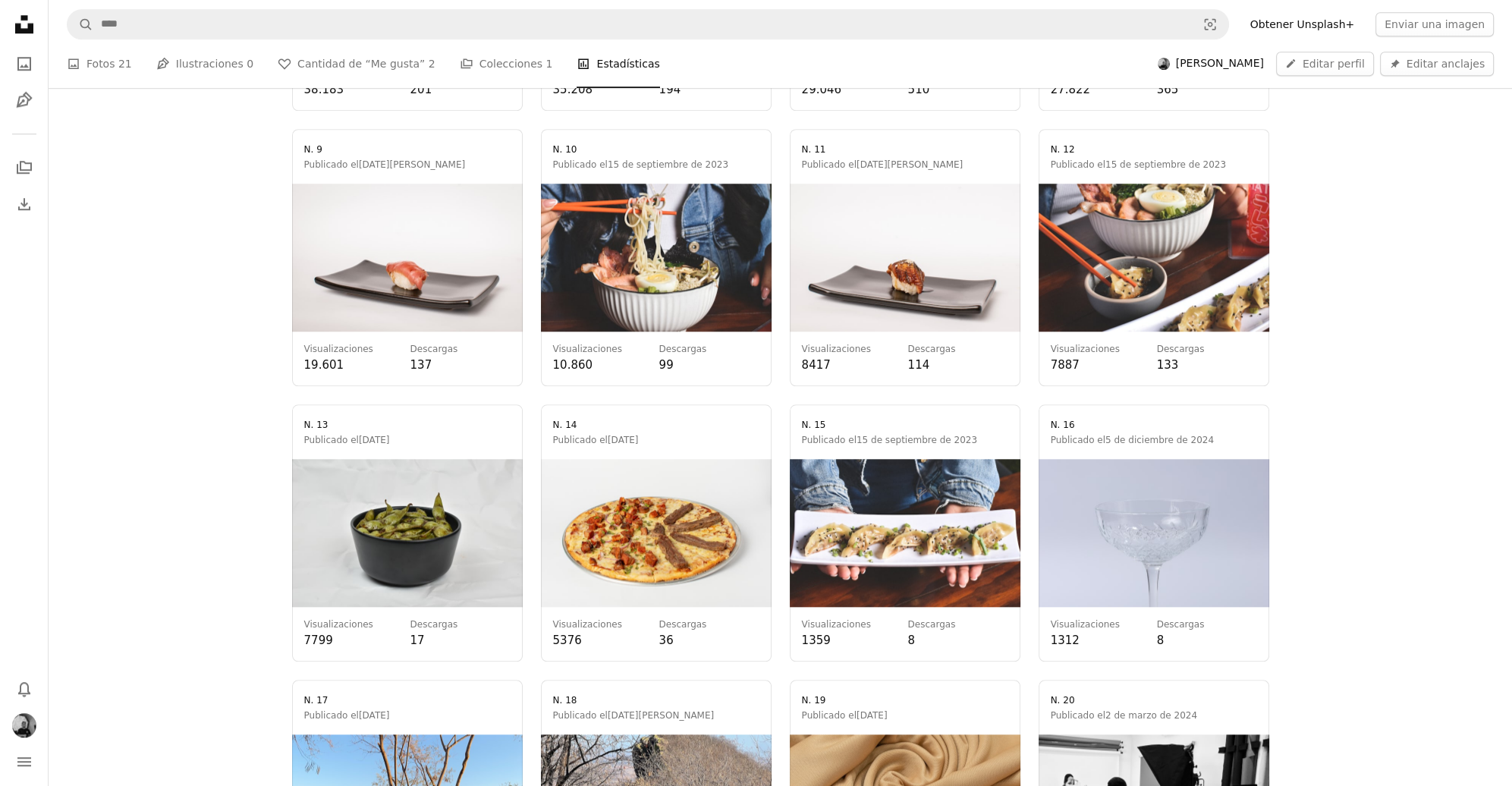
scroll to position [1669, 0]
click at [675, 386] on link at bounding box center [656, 257] width 230 height 257
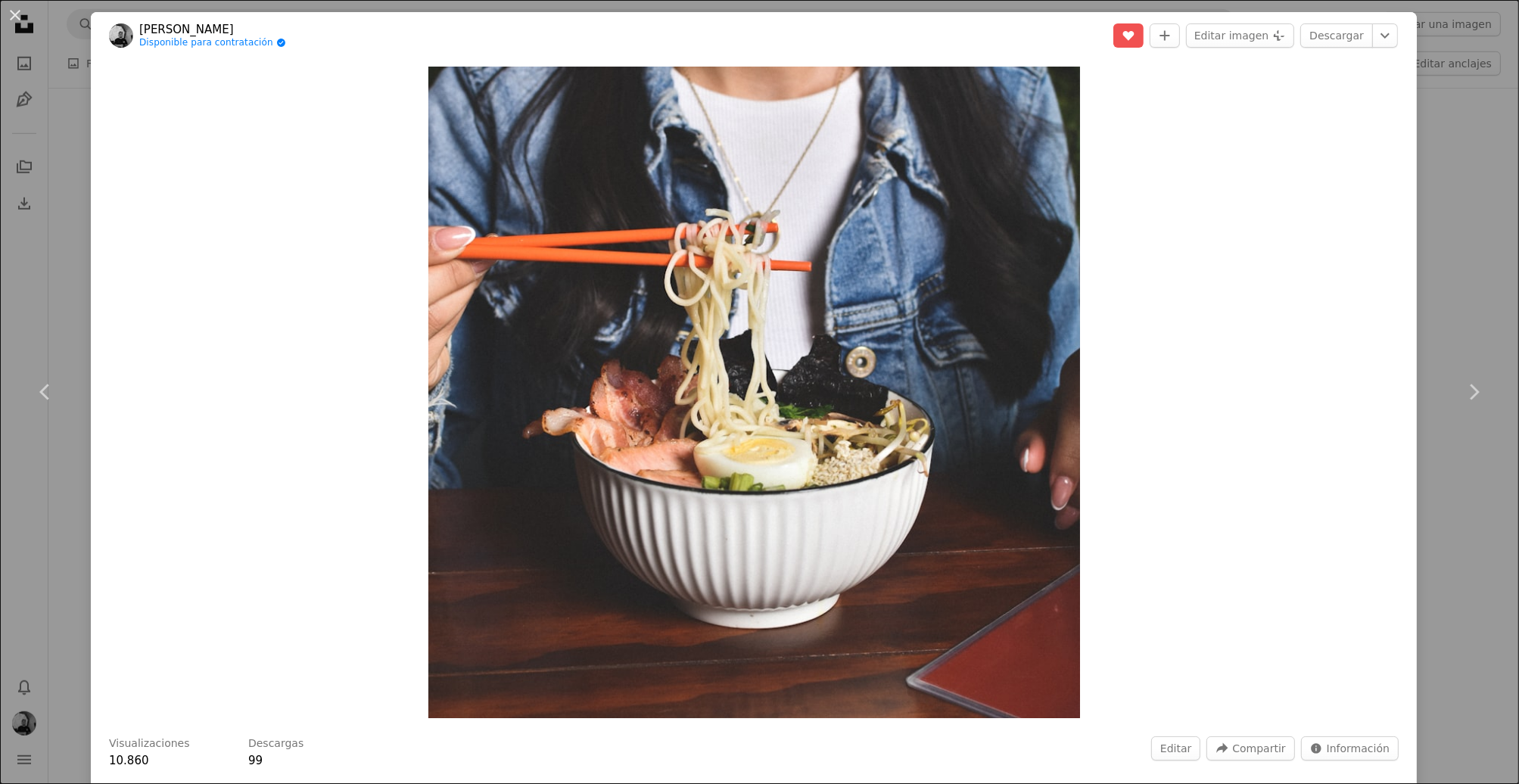
click at [1460, 161] on div "An X shape Chevron left Chevron right [PERSON_NAME] Disponible para contratació…" at bounding box center [760, 392] width 1519 height 784
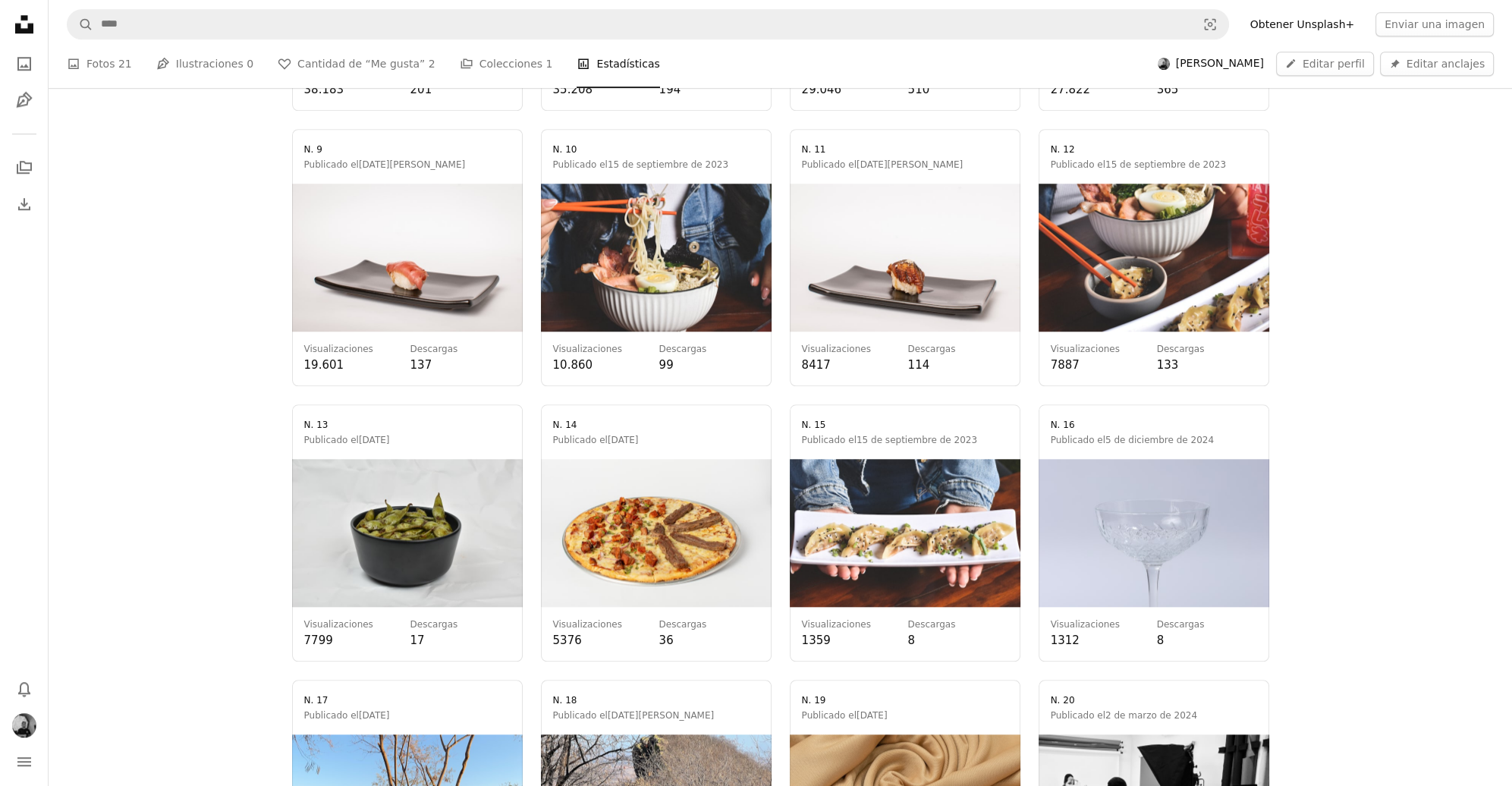
scroll to position [1366, 0]
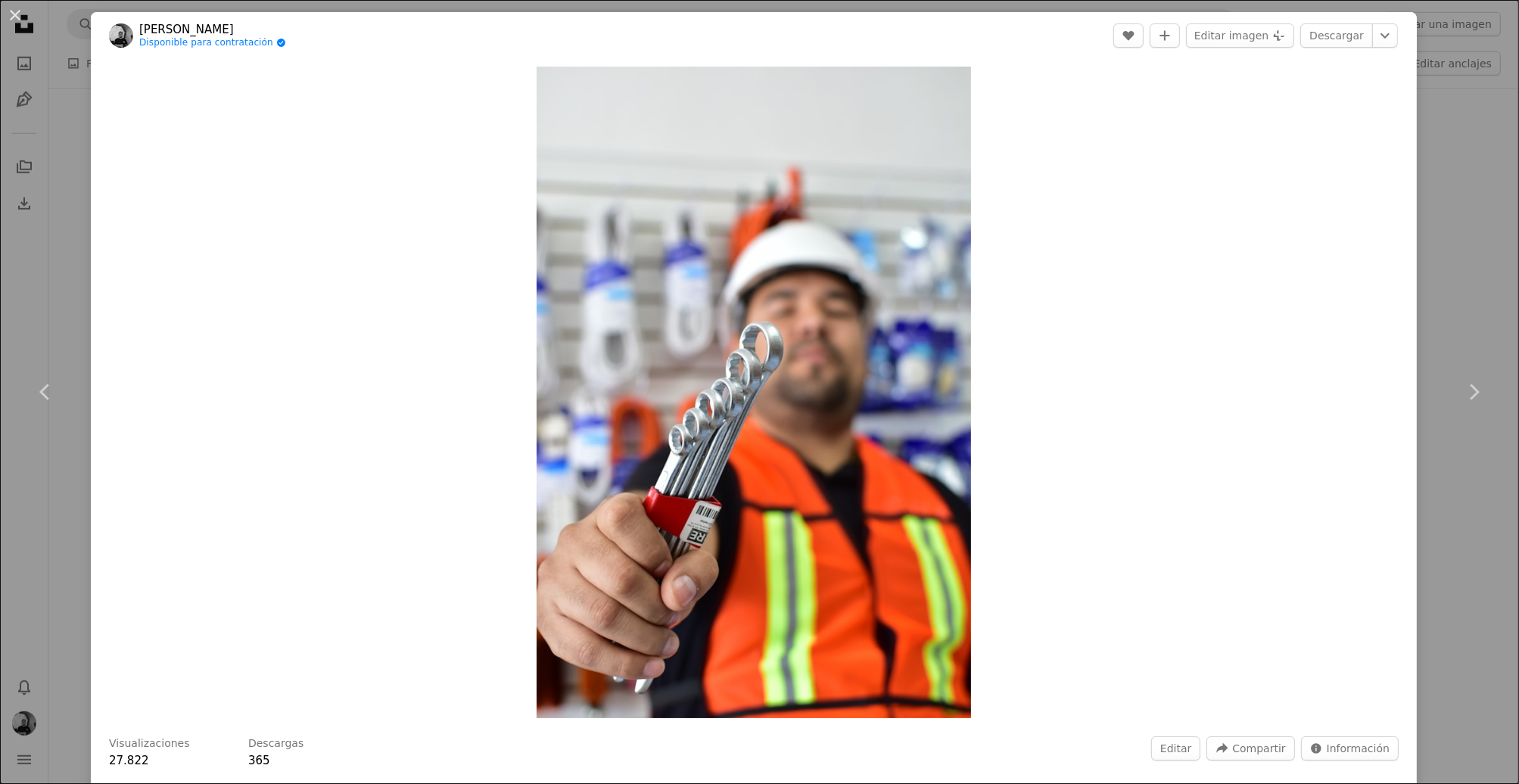
click at [1482, 102] on div "An X shape Chevron left Chevron right [PERSON_NAME] Disponible para contratació…" at bounding box center [760, 392] width 1519 height 784
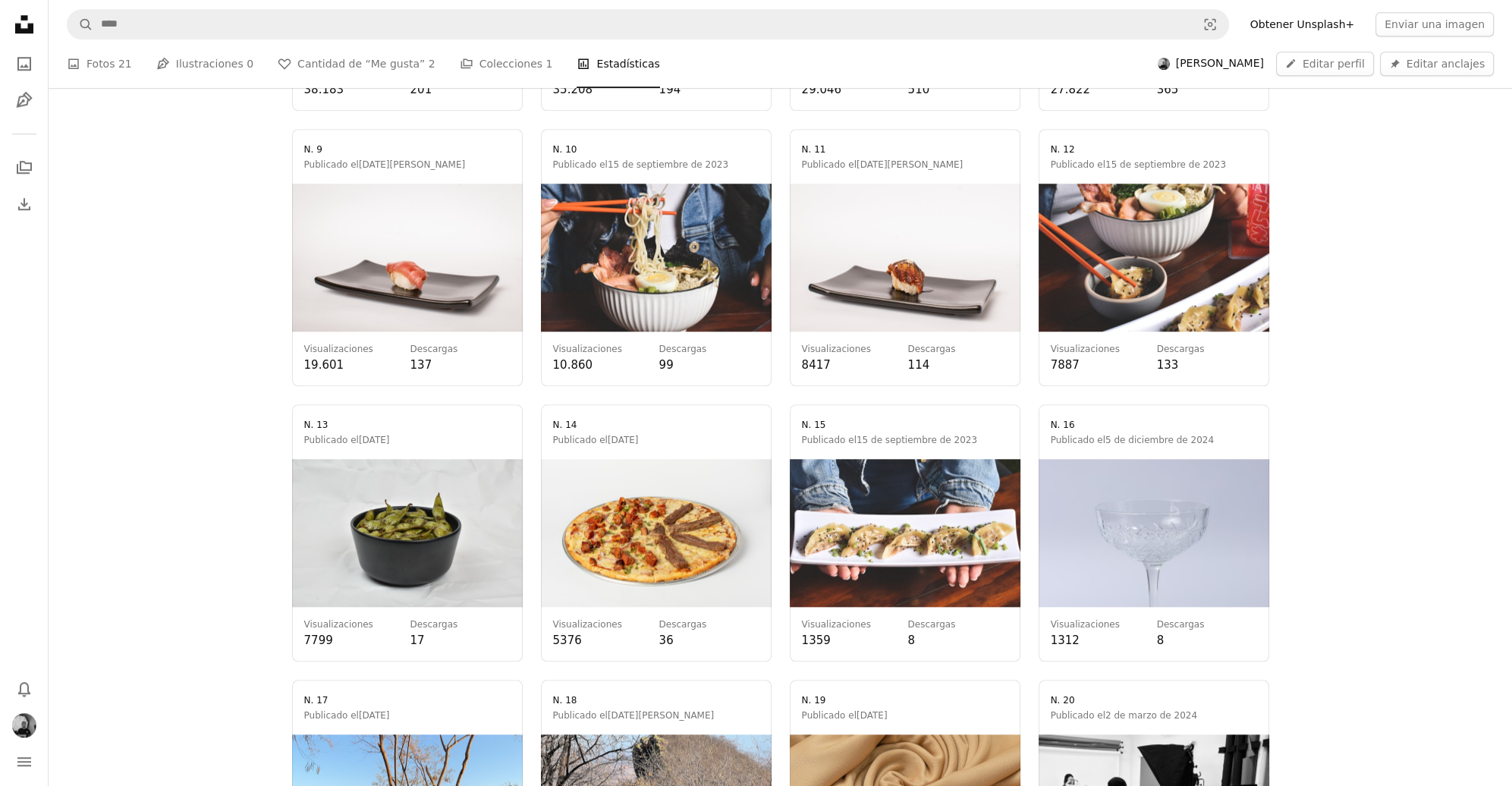
scroll to position [1594, 0]
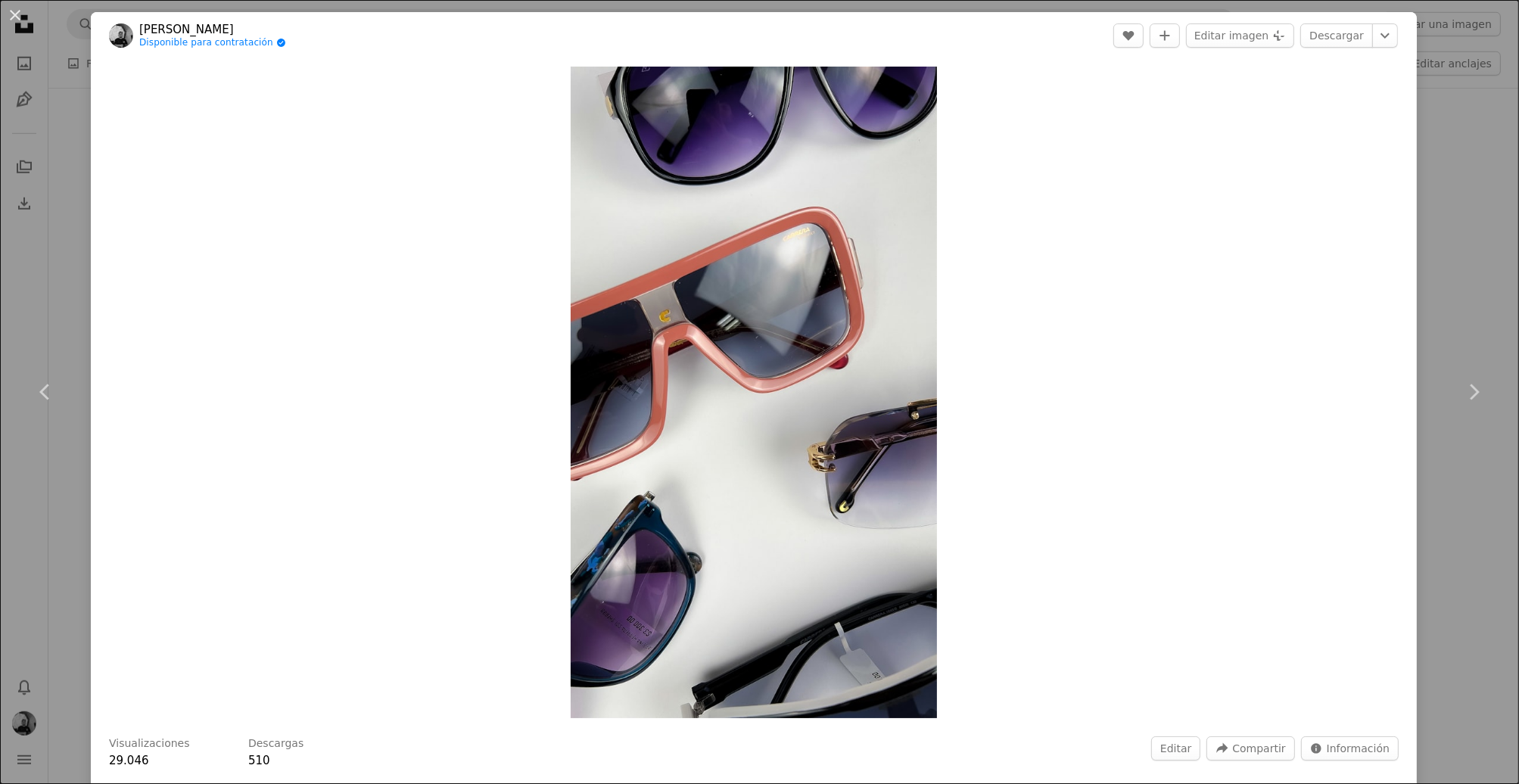
click at [1467, 315] on div "An X shape Chevron left Chevron right [PERSON_NAME] Disponible para contratació…" at bounding box center [760, 392] width 1519 height 784
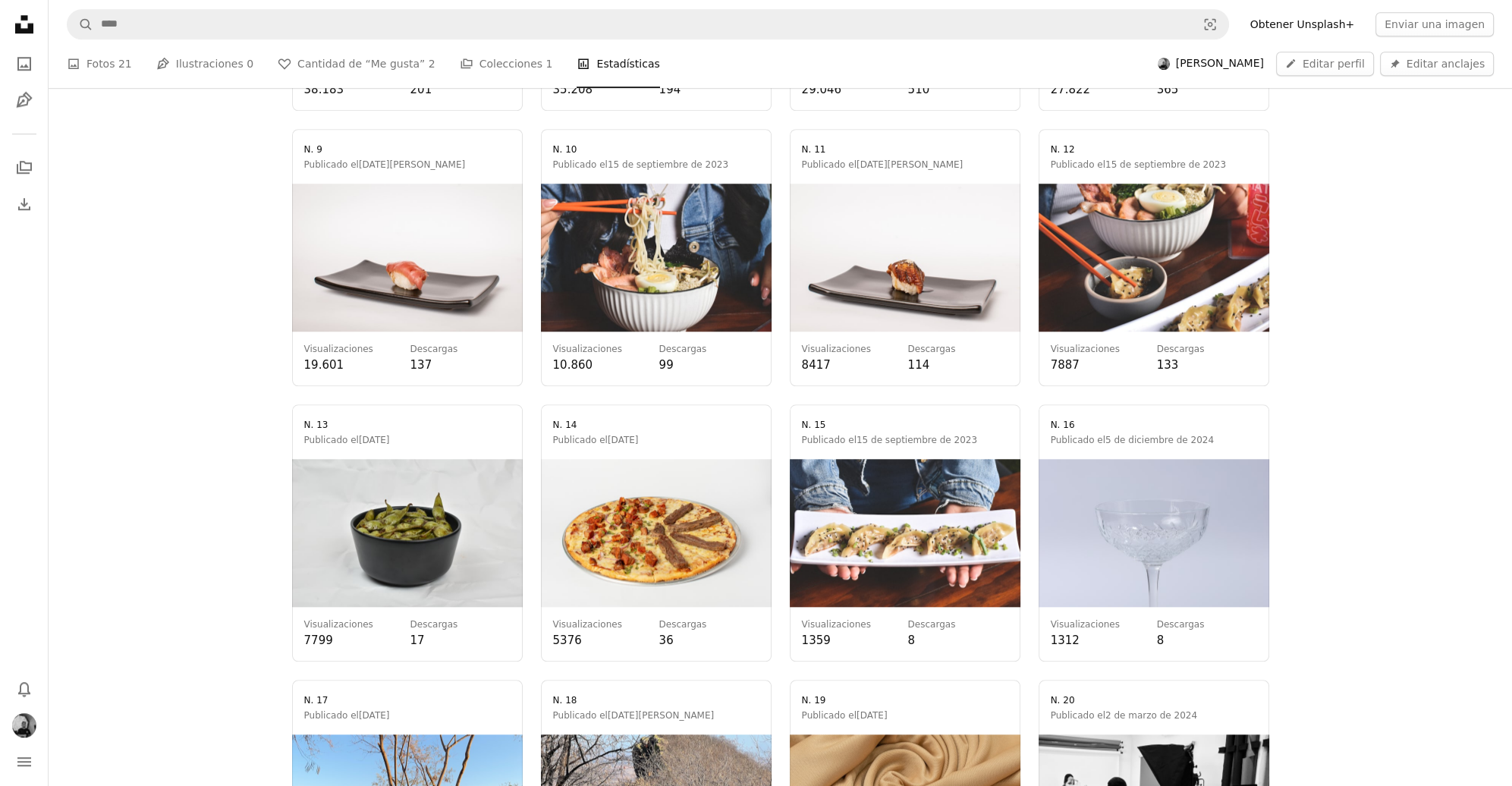
scroll to position [1138, 0]
click at [24, 19] on icon at bounding box center [25, 25] width 19 height 19
